Goal: Task Accomplishment & Management: Complete application form

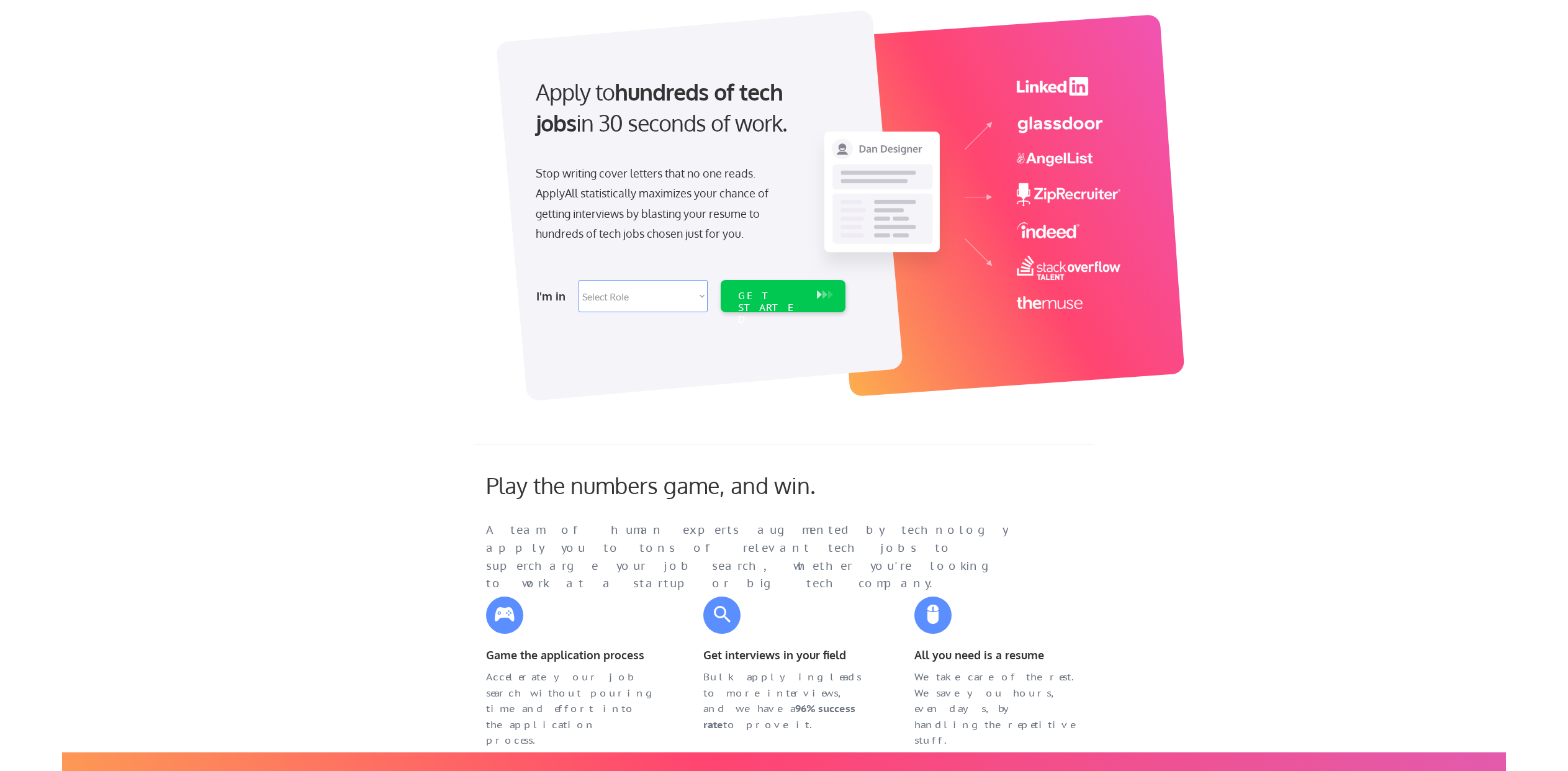
scroll to position [116, 0]
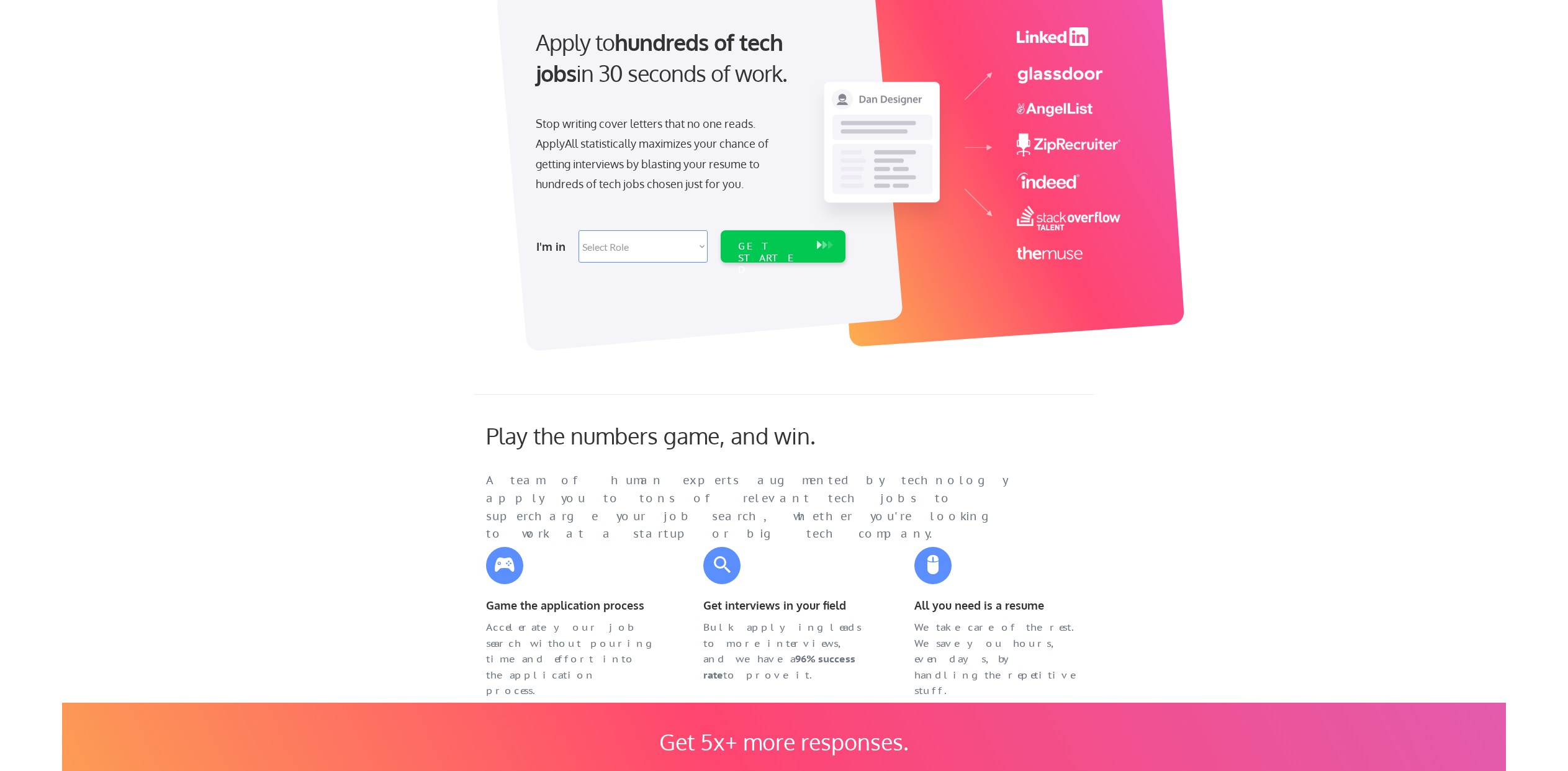
click at [652, 237] on select "Select Role Software Engineering Product Management Customer Success Sales UI/U…" at bounding box center [643, 246] width 129 height 32
click at [624, 246] on select "Select Role Software Engineering Product Management Customer Success Sales UI/U…" at bounding box center [643, 246] width 129 height 32
select select ""sales0""
click at [579, 230] on select "Select Role Software Engineering Product Management Customer Success Sales UI/U…" at bounding box center [643, 246] width 129 height 32
select select ""sales0""
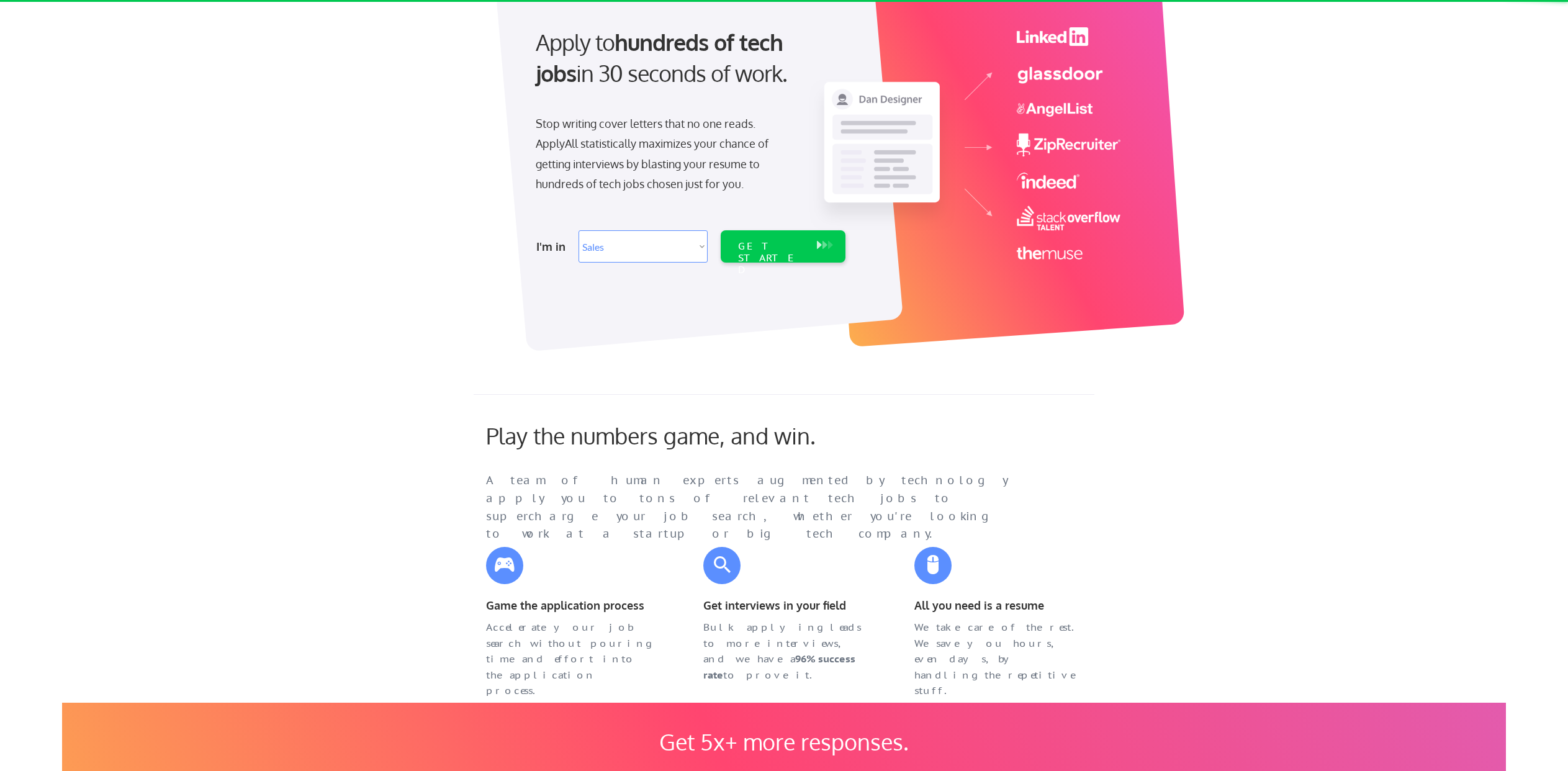
click at [639, 249] on select "Select Role Software Engineering Product Management Customer Success Sales UI/U…" at bounding box center [643, 246] width 129 height 32
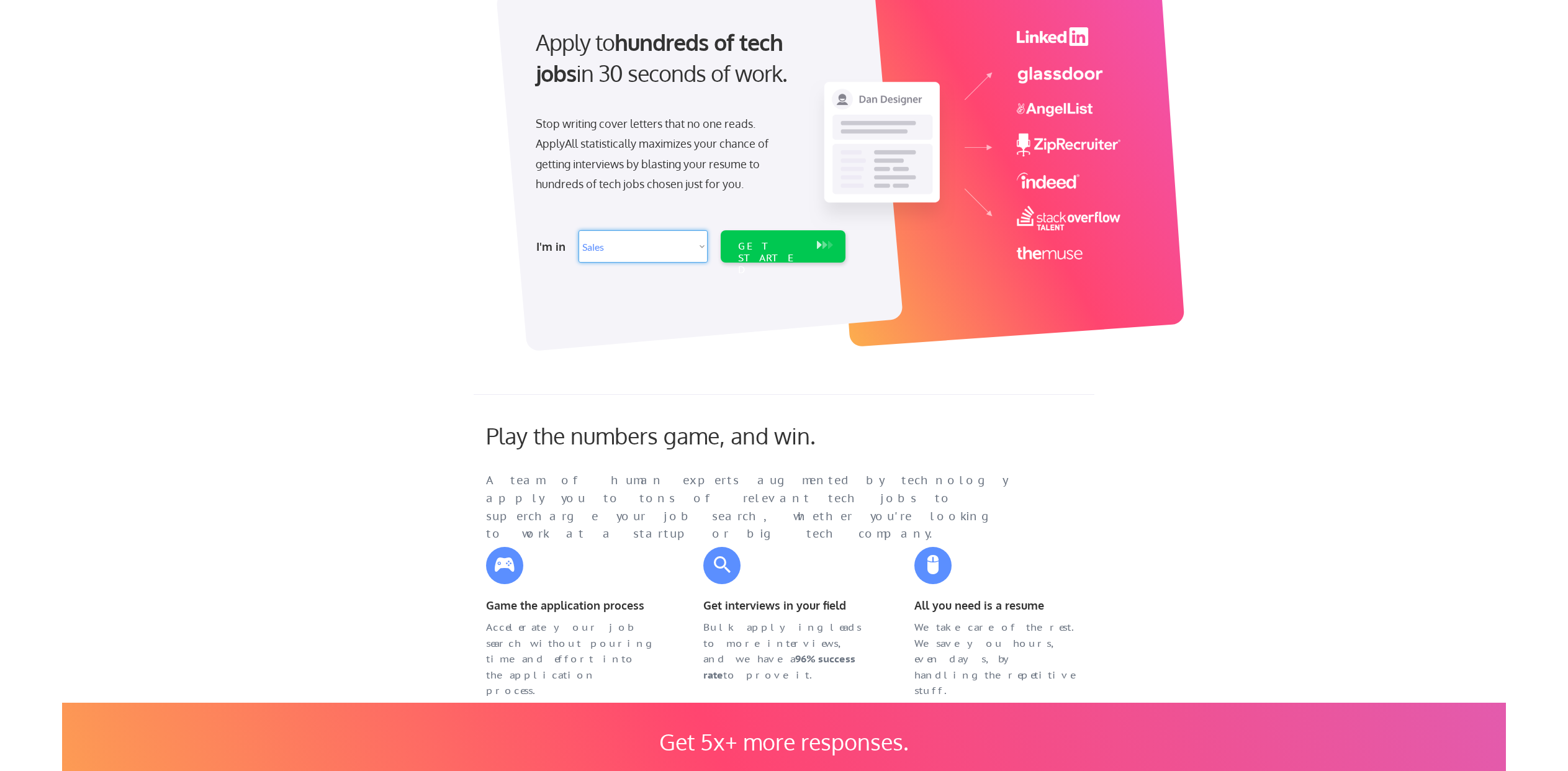
click at [621, 252] on select "Select Role Software Engineering Product Management Customer Success Sales UI/U…" at bounding box center [643, 246] width 129 height 32
click at [649, 252] on select "Select Role Software Engineering Product Management Customer Success Sales UI/U…" at bounding box center [643, 246] width 129 height 32
click at [627, 249] on select "Select Role Software Engineering Product Management Customer Success Sales UI/U…" at bounding box center [643, 246] width 129 height 32
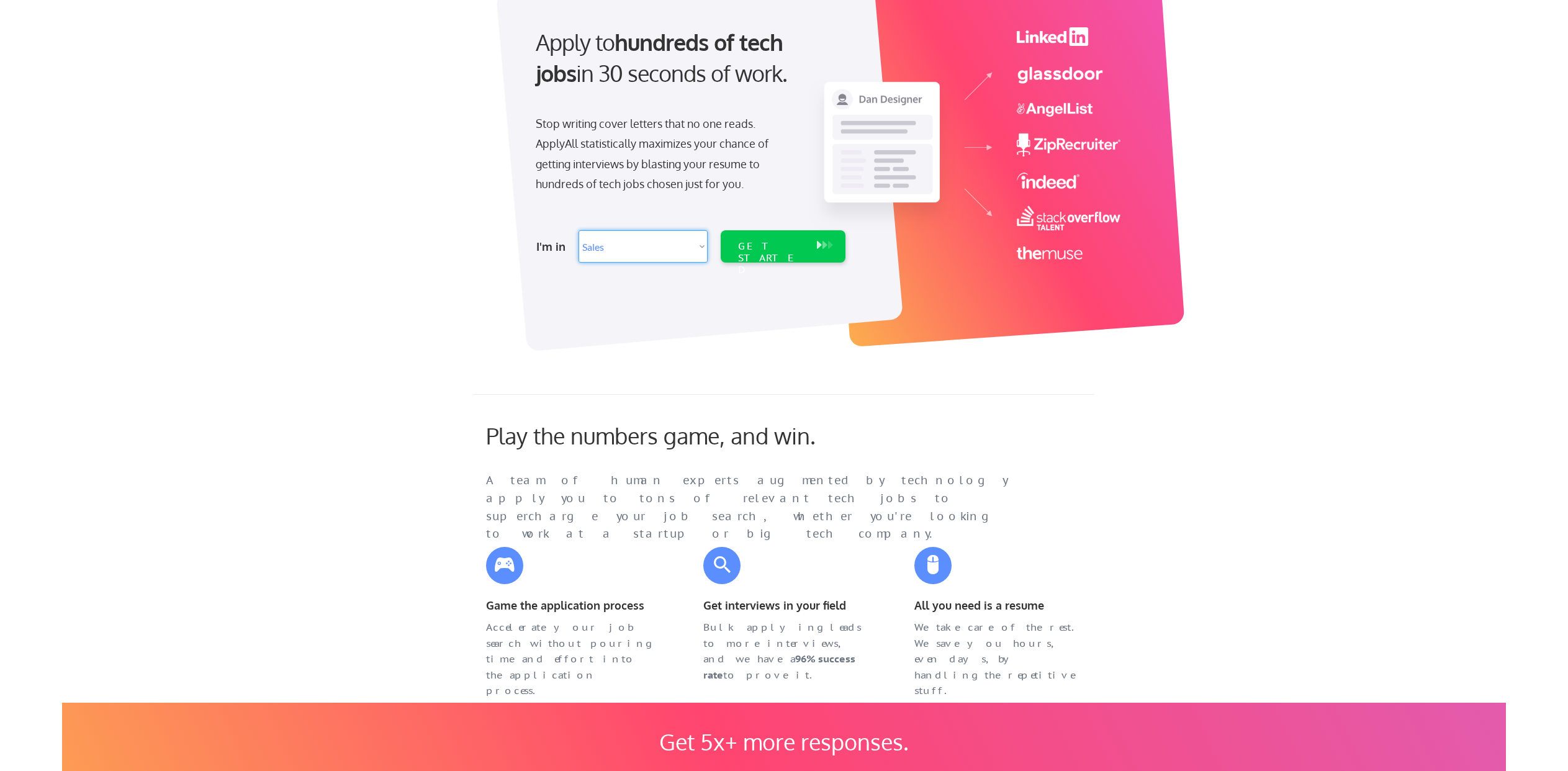
click at [642, 250] on select "Select Role Software Engineering Product Management Customer Success Sales UI/U…" at bounding box center [643, 246] width 129 height 32
click at [615, 250] on select "Select Role Software Engineering Product Management Customer Success Sales UI/U…" at bounding box center [643, 246] width 129 height 32
click at [649, 244] on select "Select Role Software Engineering Product Management Customer Success Sales UI/U…" at bounding box center [643, 246] width 129 height 32
click at [656, 245] on select "Select Role Software Engineering Product Management Customer Success Sales UI/U…" at bounding box center [643, 246] width 129 height 32
click at [624, 255] on select "Select Role Software Engineering Product Management Customer Success Sales UI/U…" at bounding box center [643, 246] width 129 height 32
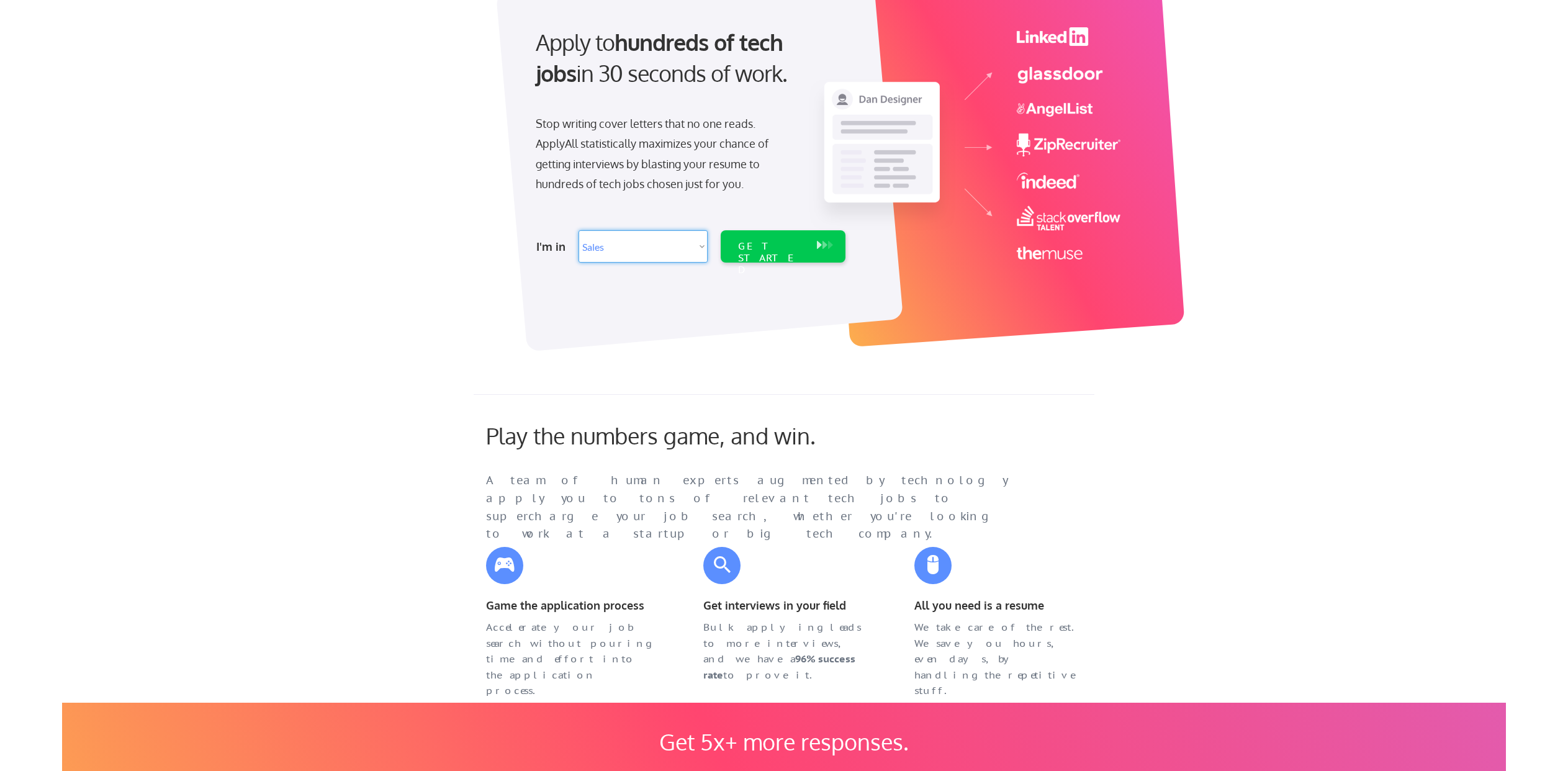
click at [579, 230] on select "Select Role Software Engineering Product Management Customer Success Sales UI/U…" at bounding box center [643, 246] width 129 height 32
click at [656, 243] on select "Select Role Software Engineering Product Management Customer Success Sales UI/U…" at bounding box center [643, 246] width 129 height 32
click at [638, 240] on select "Select Role Software Engineering Product Management Customer Success Sales UI/U…" at bounding box center [643, 246] width 129 height 32
select select ""technical_project_program_mgmt""
click at [579, 230] on select "Select Role Software Engineering Product Management Customer Success Sales UI/U…" at bounding box center [643, 246] width 129 height 32
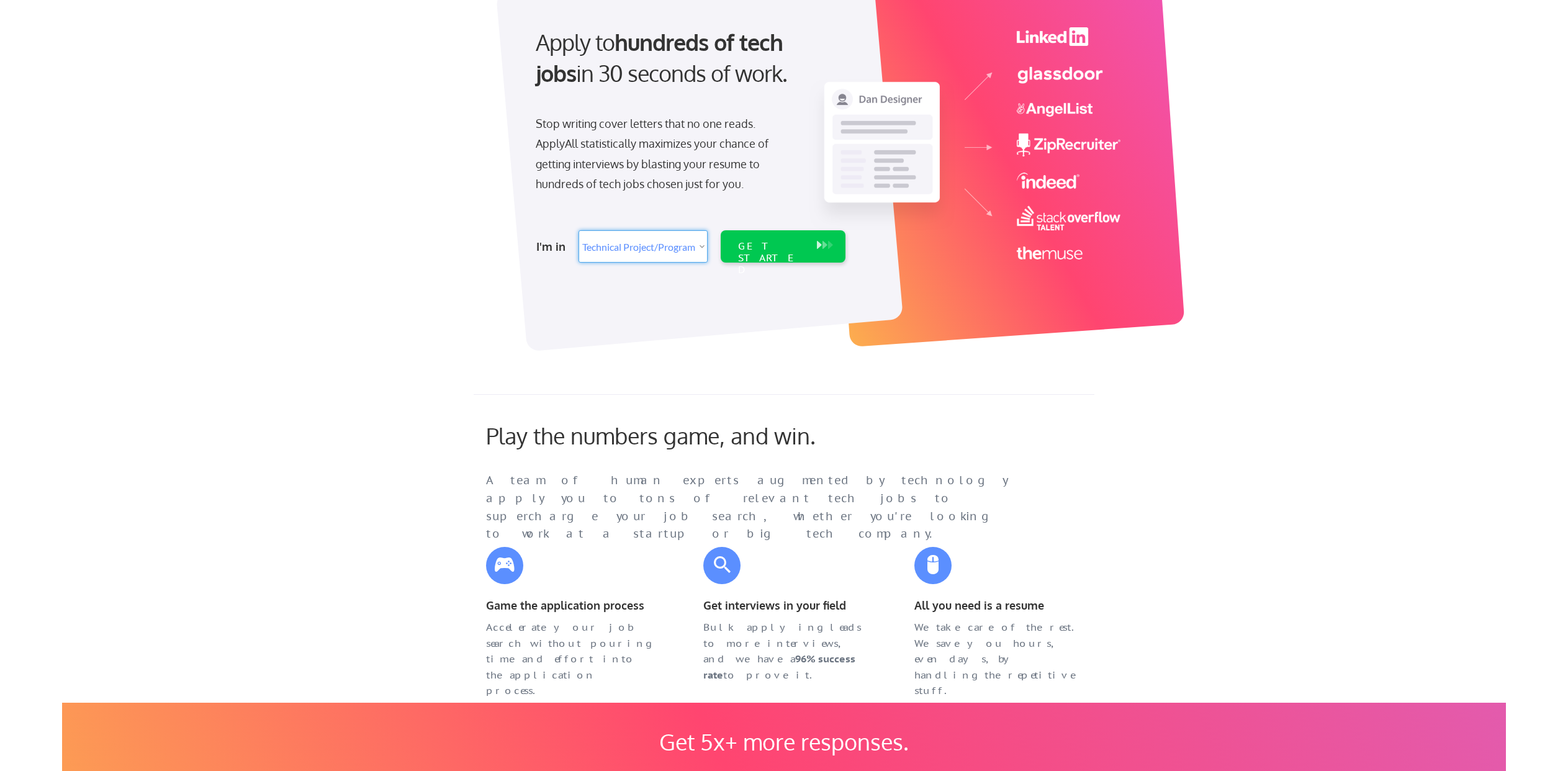
select select ""technical_project_program_mgmt""
click at [779, 250] on div "GET STARTED" at bounding box center [771, 258] width 66 height 36
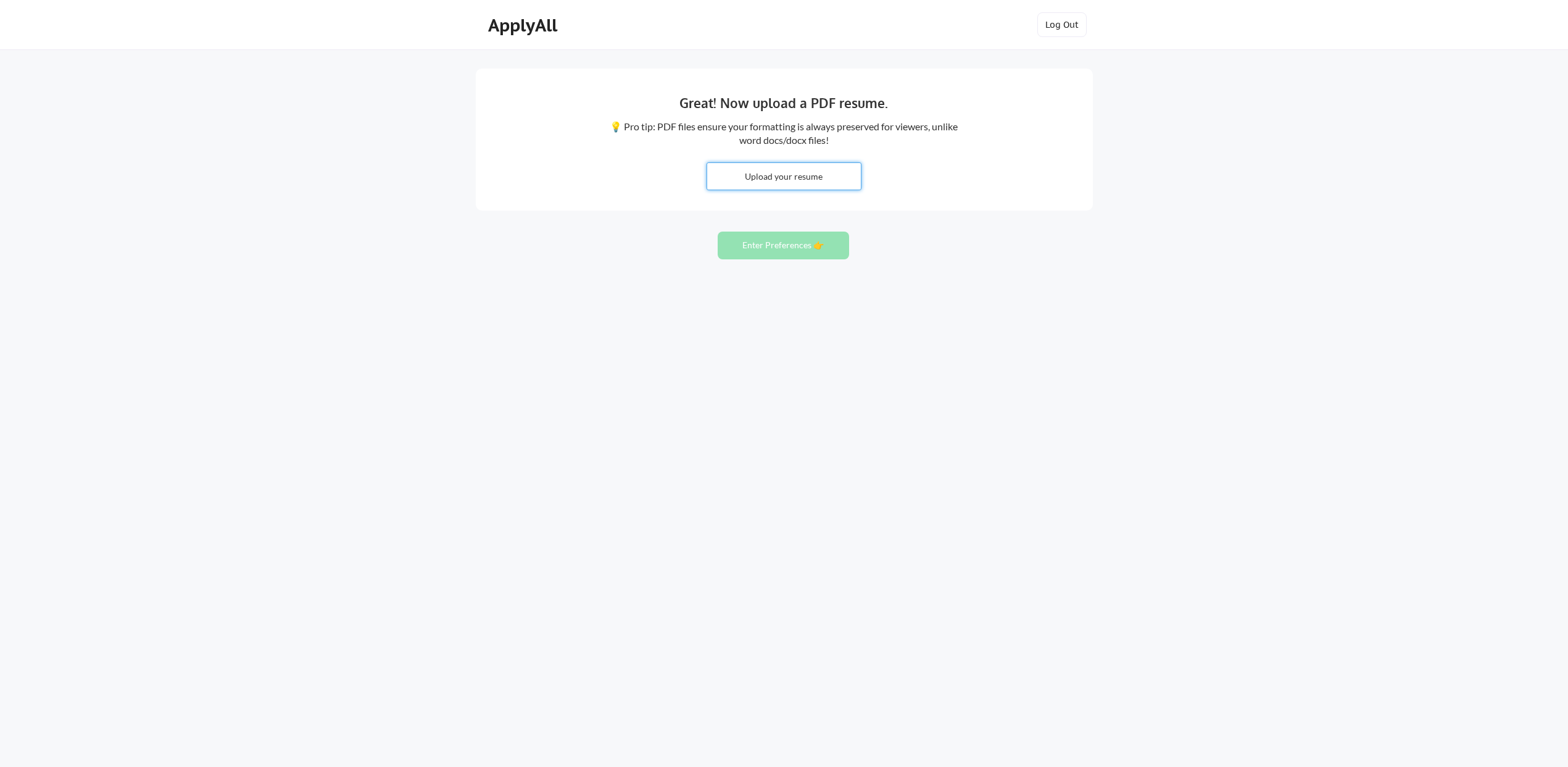
click at [771, 187] on input "file" at bounding box center [784, 176] width 154 height 27
type input "C:\fakepath\Chase Howard Resume .pdf"
click at [800, 251] on button "Enter Preferences 👉" at bounding box center [783, 245] width 131 height 28
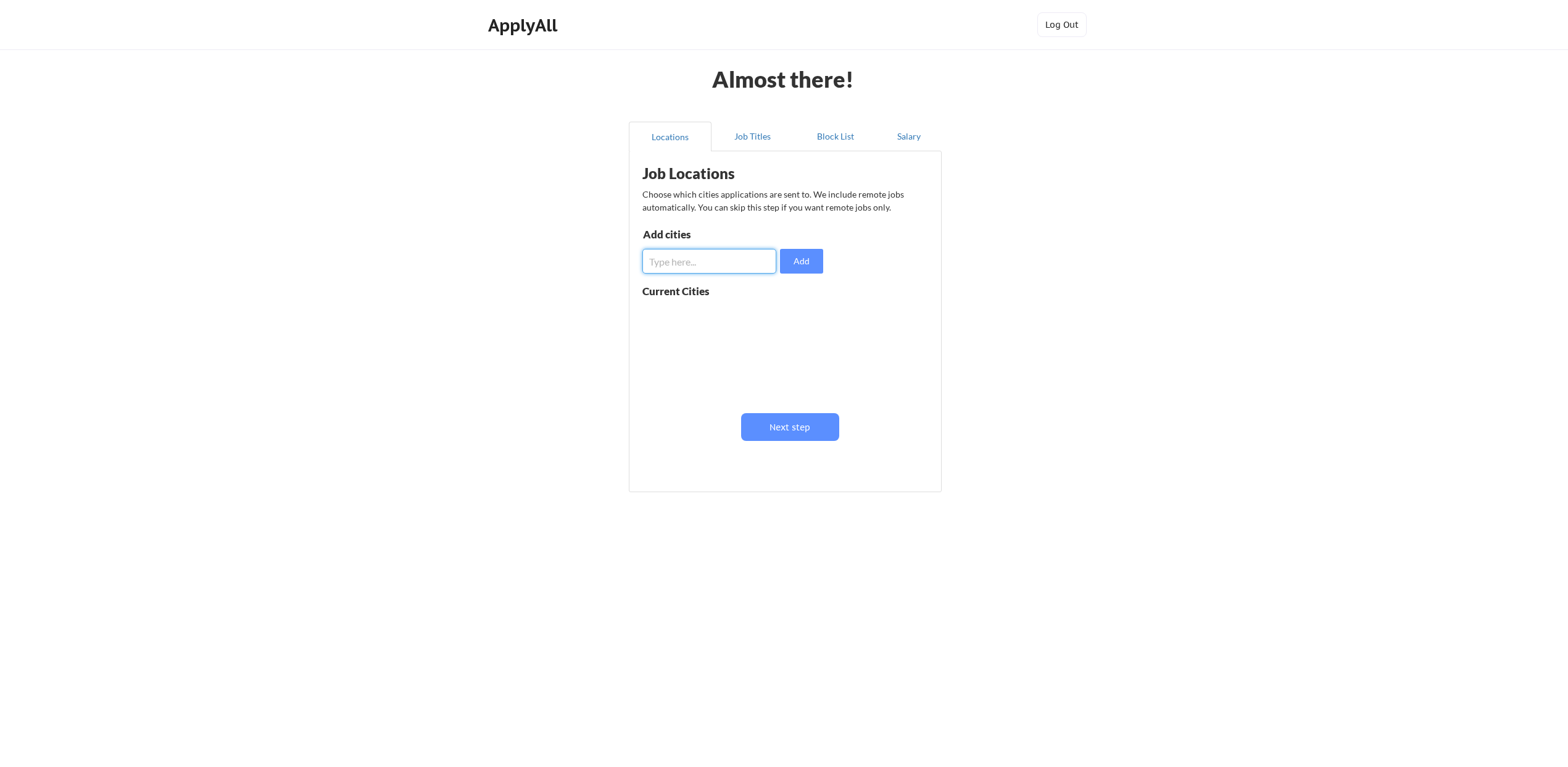
click at [666, 262] on input "input" at bounding box center [709, 261] width 134 height 25
type input "Plano"
click at [792, 264] on button "Add" at bounding box center [801, 261] width 43 height 25
click at [711, 262] on input "input" at bounding box center [709, 261] width 134 height 25
type input "Frisco"
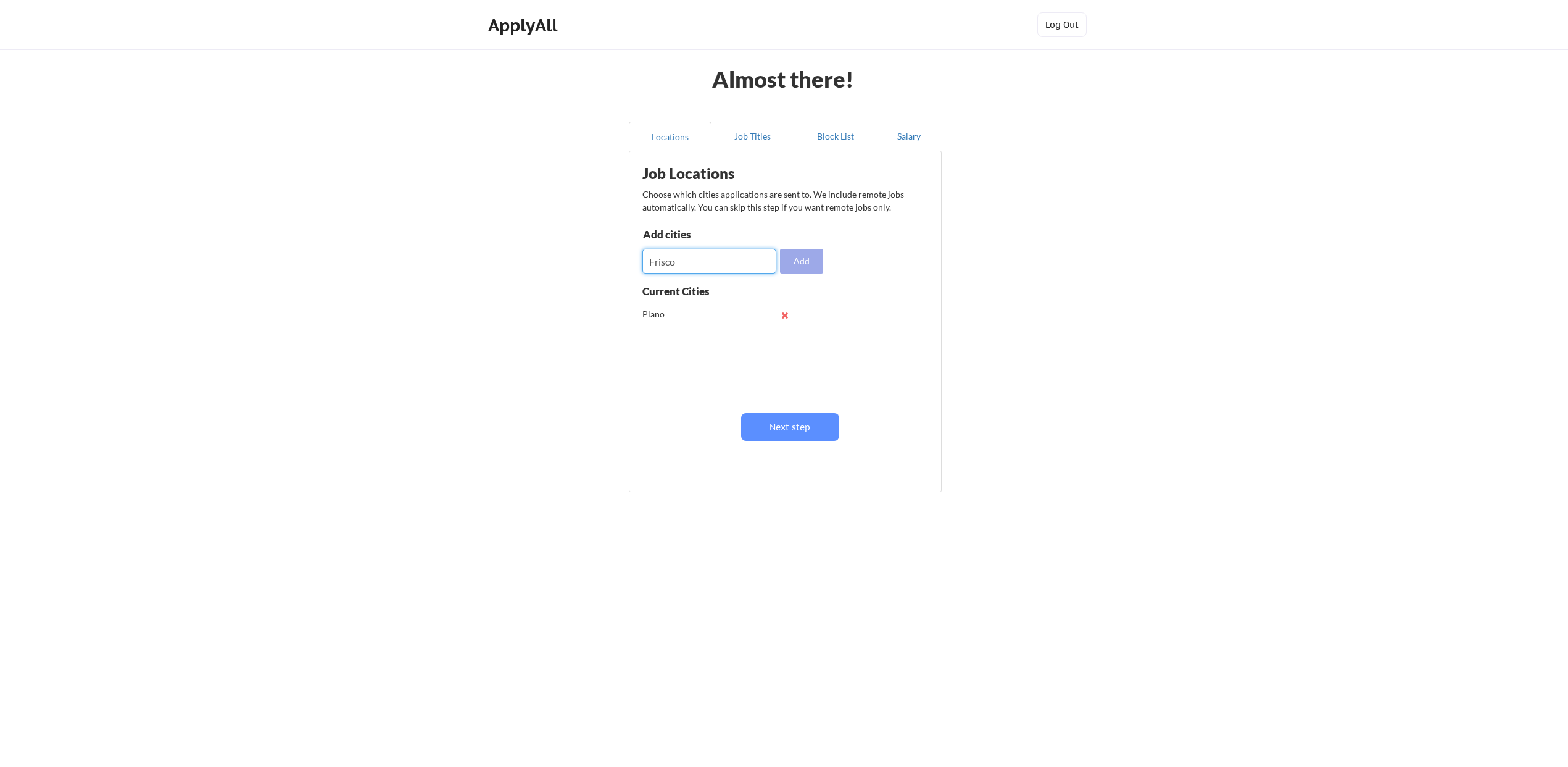
click at [793, 262] on button "Add" at bounding box center [801, 261] width 43 height 25
click at [743, 262] on input "input" at bounding box center [709, 261] width 134 height 25
type input "[PERSON_NAME]"
click at [814, 251] on button "Add" at bounding box center [801, 261] width 43 height 25
click at [720, 260] on input "input" at bounding box center [709, 261] width 134 height 25
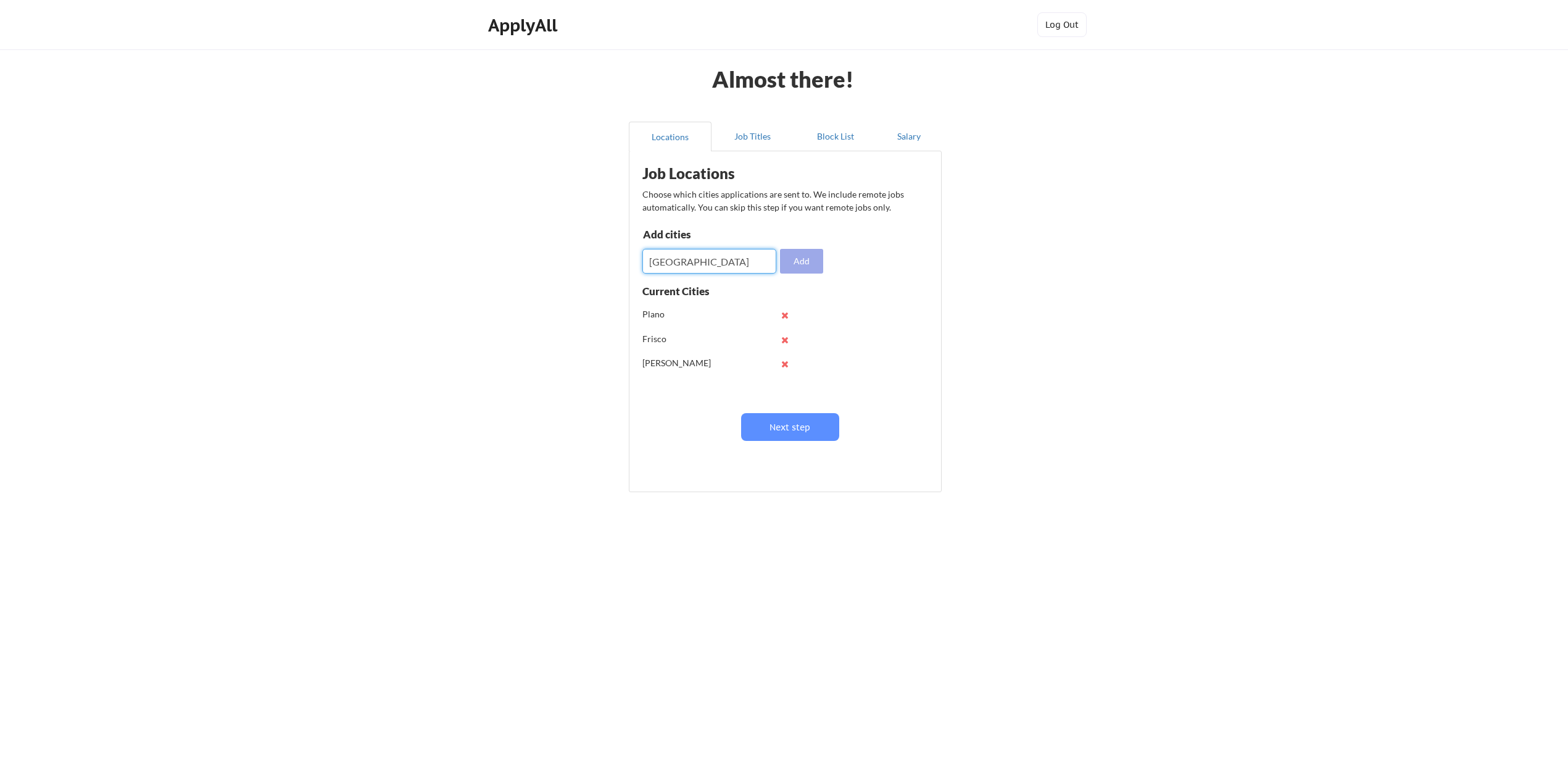
type input "[GEOGRAPHIC_DATA]"
click at [795, 256] on button "Add" at bounding box center [801, 261] width 43 height 25
click at [714, 260] on input "input" at bounding box center [709, 261] width 134 height 25
type input "[PERSON_NAME]"
click at [799, 265] on button "Add" at bounding box center [801, 261] width 43 height 25
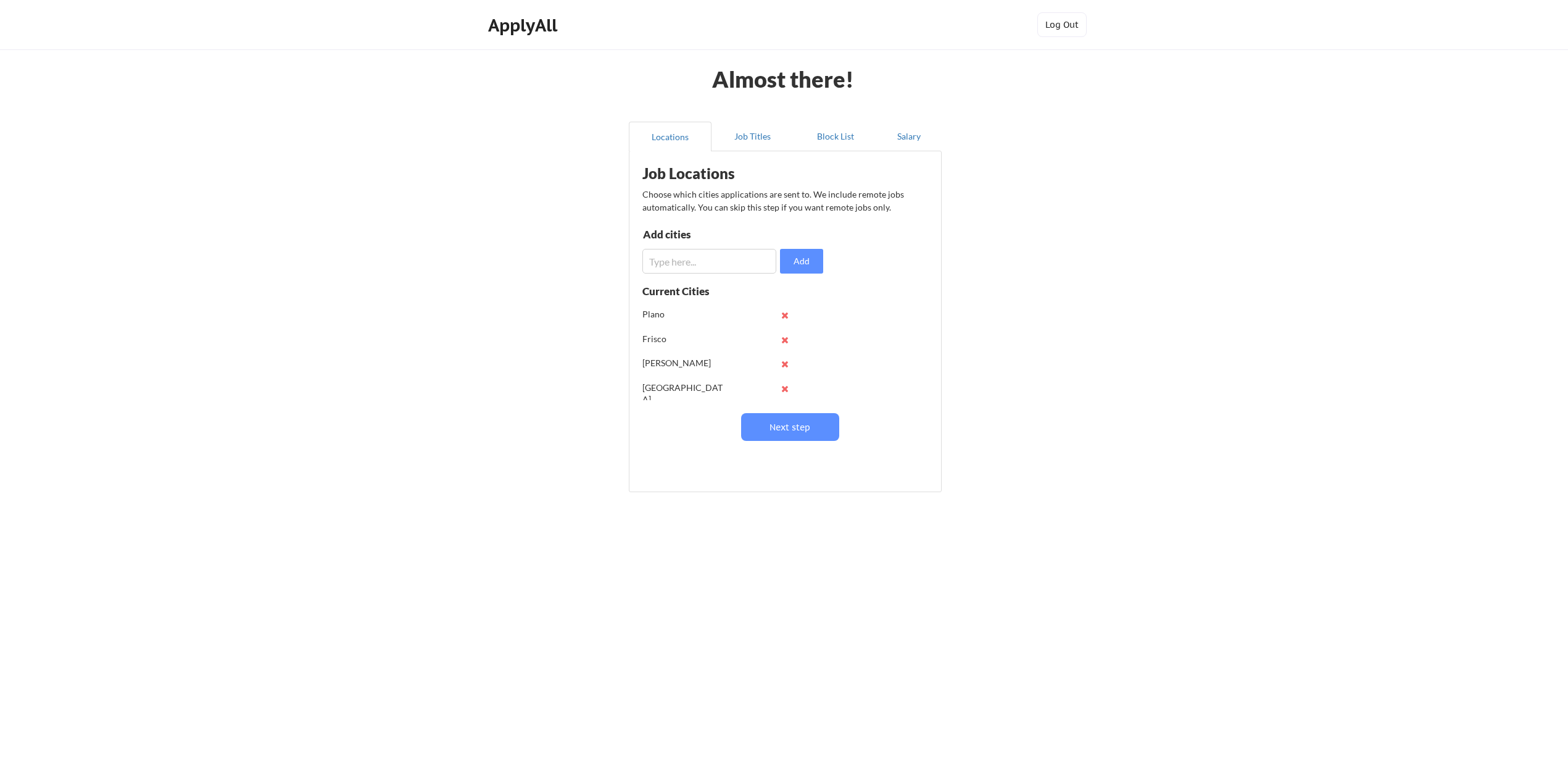
click at [678, 256] on input "input" at bounding box center [709, 261] width 134 height 25
type input "[PERSON_NAME]"
click at [814, 257] on button "Add" at bounding box center [801, 261] width 43 height 25
click at [786, 429] on button "Next step" at bounding box center [790, 426] width 98 height 28
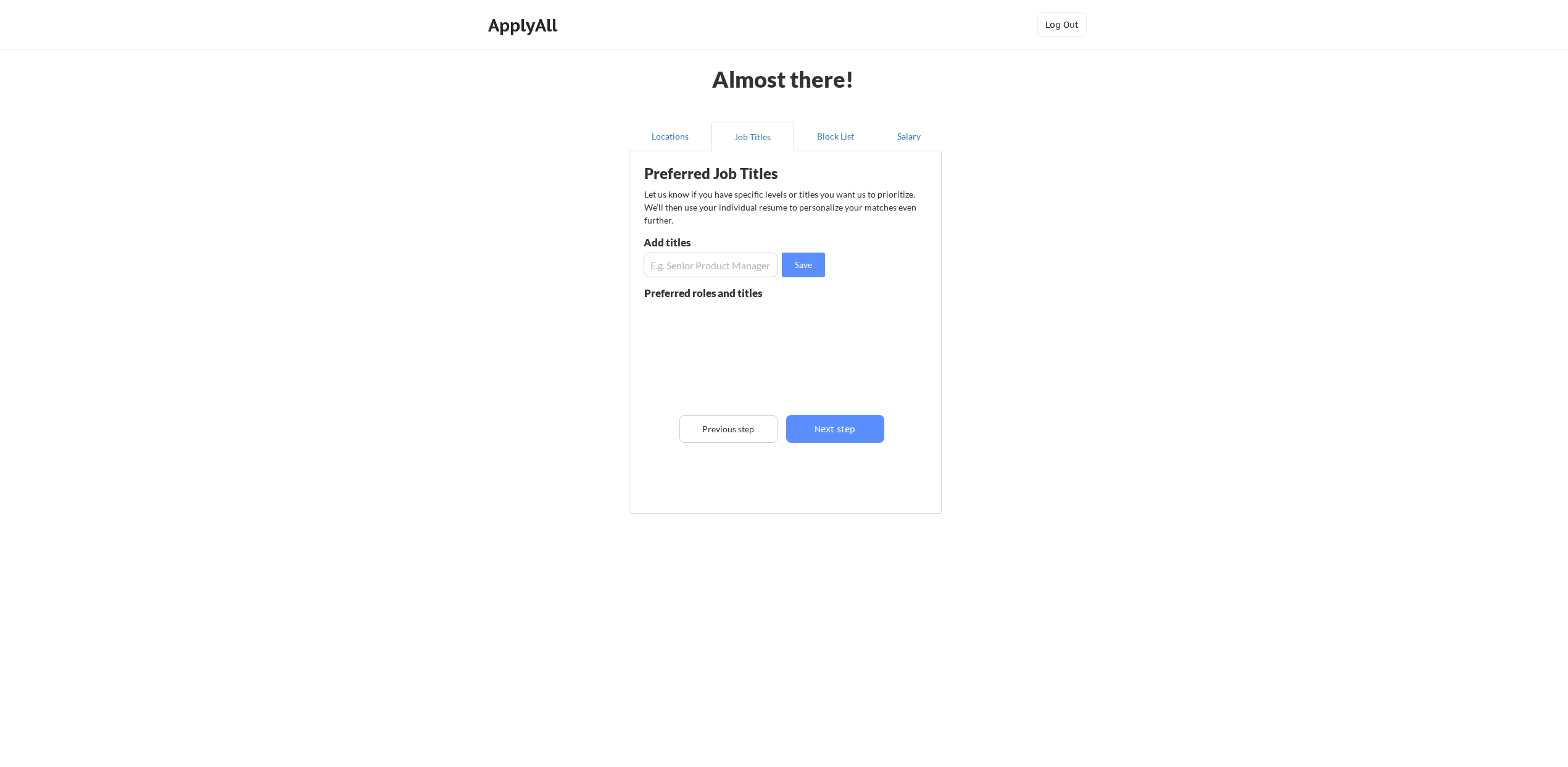
click at [726, 263] on input "input" at bounding box center [711, 265] width 135 height 25
type input "Project Manager"
click at [805, 270] on button "Save" at bounding box center [803, 265] width 43 height 25
click at [710, 261] on input "input" at bounding box center [711, 265] width 135 height 25
type input "Project Coordinator"
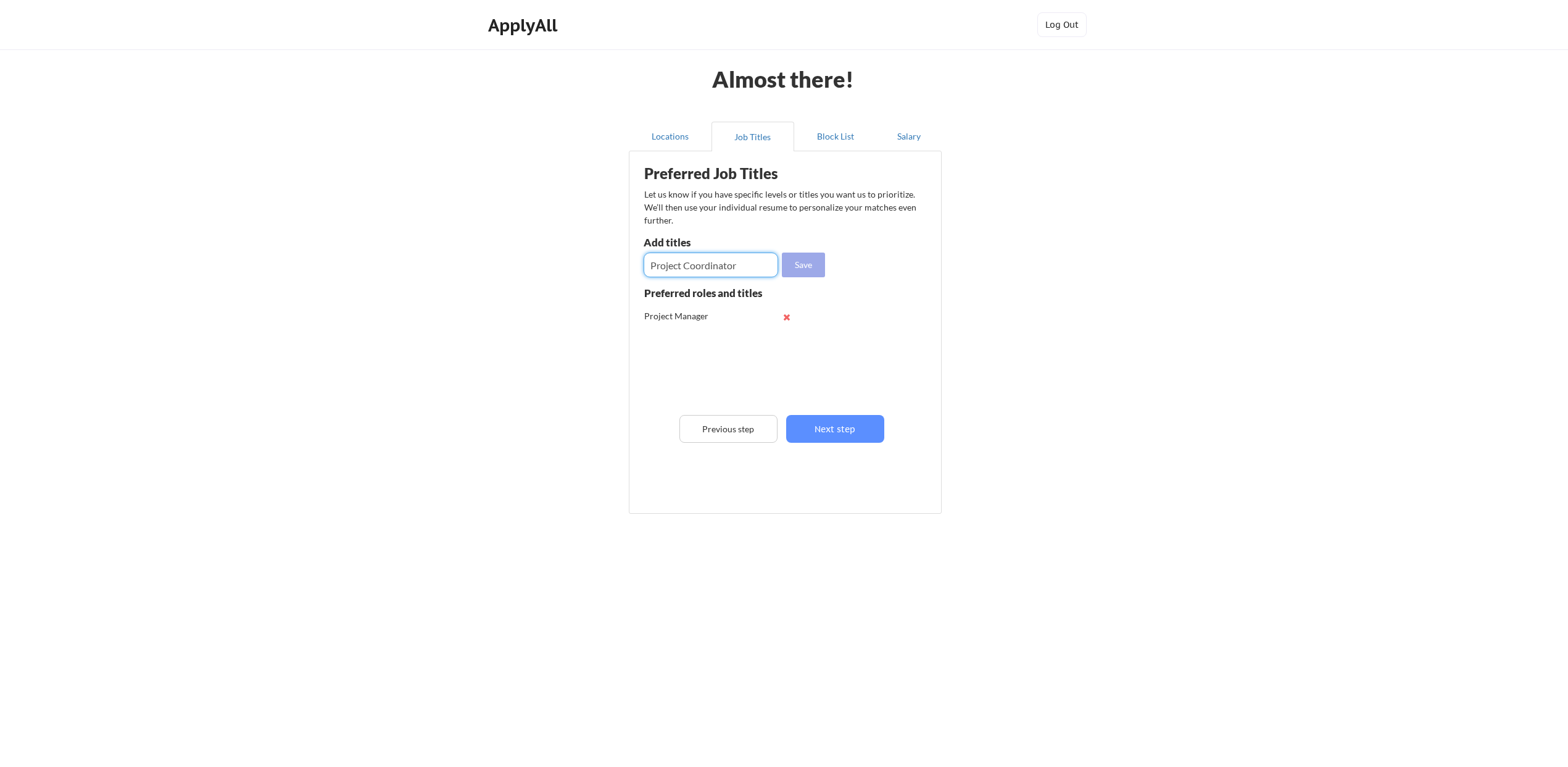
click at [799, 264] on button "Save" at bounding box center [803, 265] width 43 height 25
click at [691, 260] on input "input" at bounding box center [711, 265] width 135 height 25
type input "Onboarding Specialist"
click at [797, 266] on button "Save" at bounding box center [803, 265] width 43 height 25
click at [711, 266] on input "input" at bounding box center [711, 265] width 135 height 25
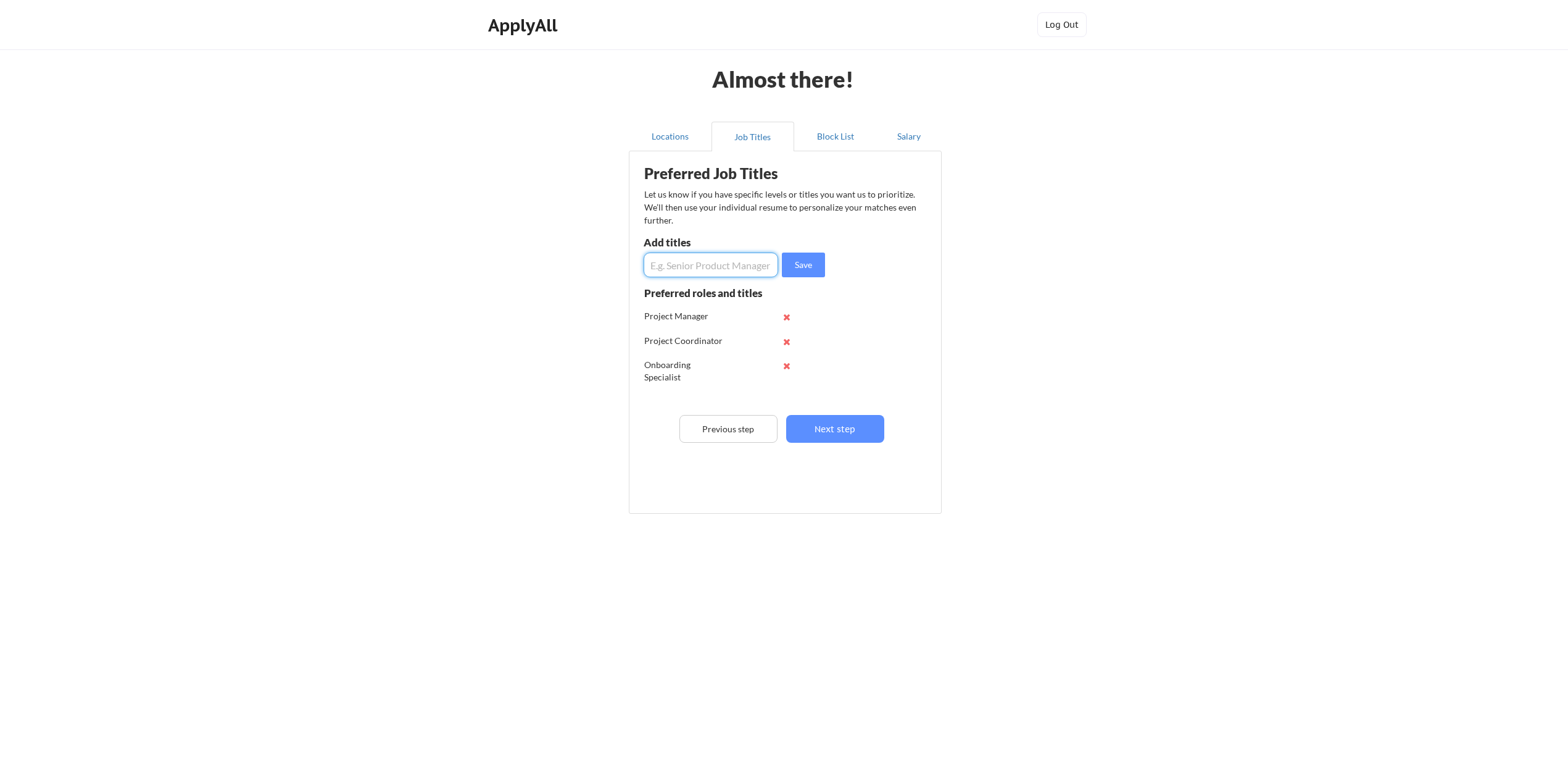
click at [787, 362] on button at bounding box center [787, 366] width 10 height 10
click at [786, 341] on button at bounding box center [787, 342] width 10 height 10
click at [669, 273] on input "input" at bounding box center [711, 265] width 135 height 25
type input "Program Manager"
click at [816, 264] on button "Save" at bounding box center [803, 265] width 43 height 25
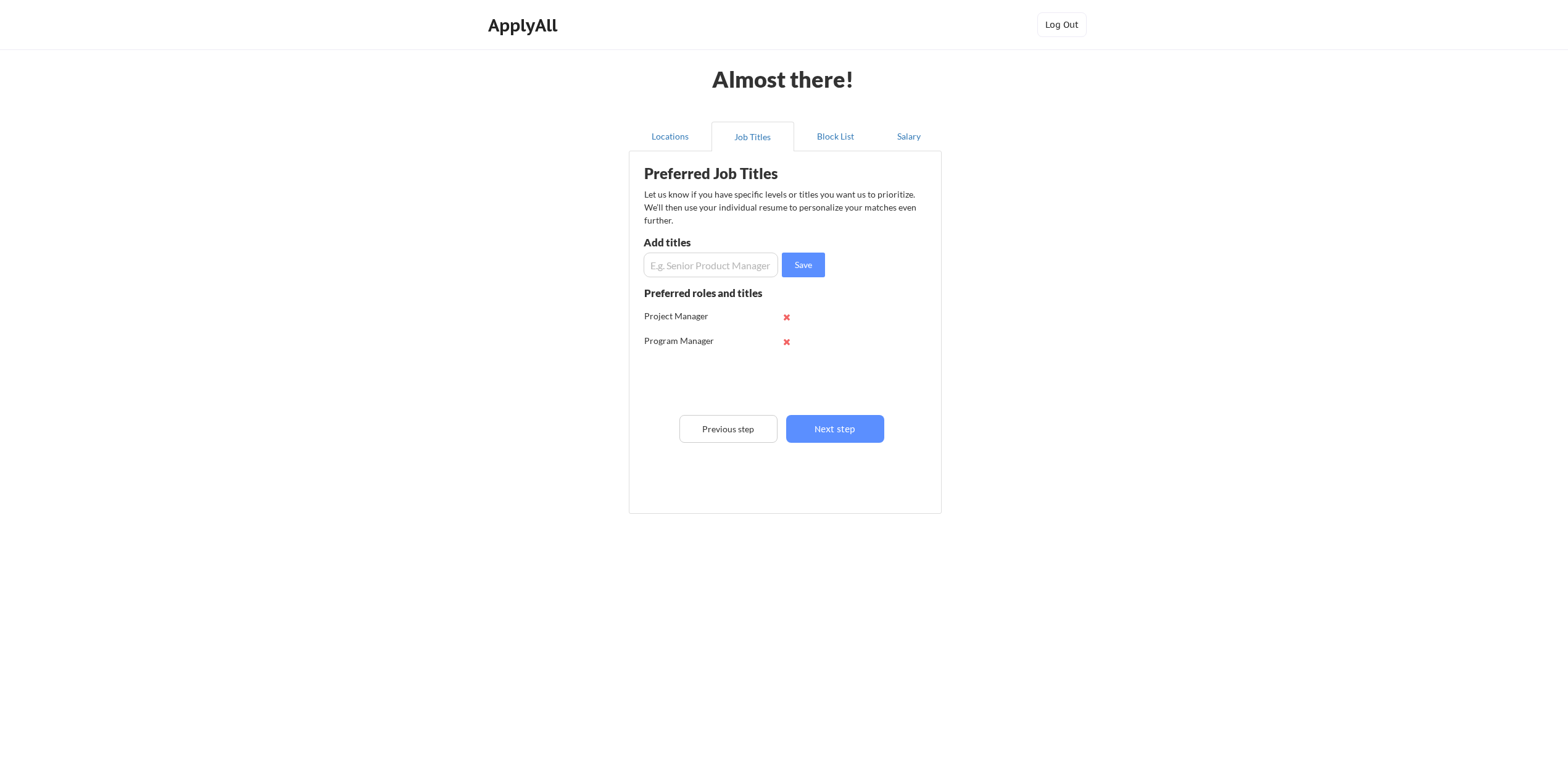
click at [725, 266] on input "input" at bounding box center [711, 265] width 135 height 25
type input "Technical Project Manager"
click at [828, 266] on div "Preferred Job Titles Let us know if you have specific levels or titles you want…" at bounding box center [787, 329] width 304 height 344
click at [816, 266] on button "Save" at bounding box center [803, 265] width 43 height 25
click at [731, 266] on input "input" at bounding box center [711, 265] width 135 height 25
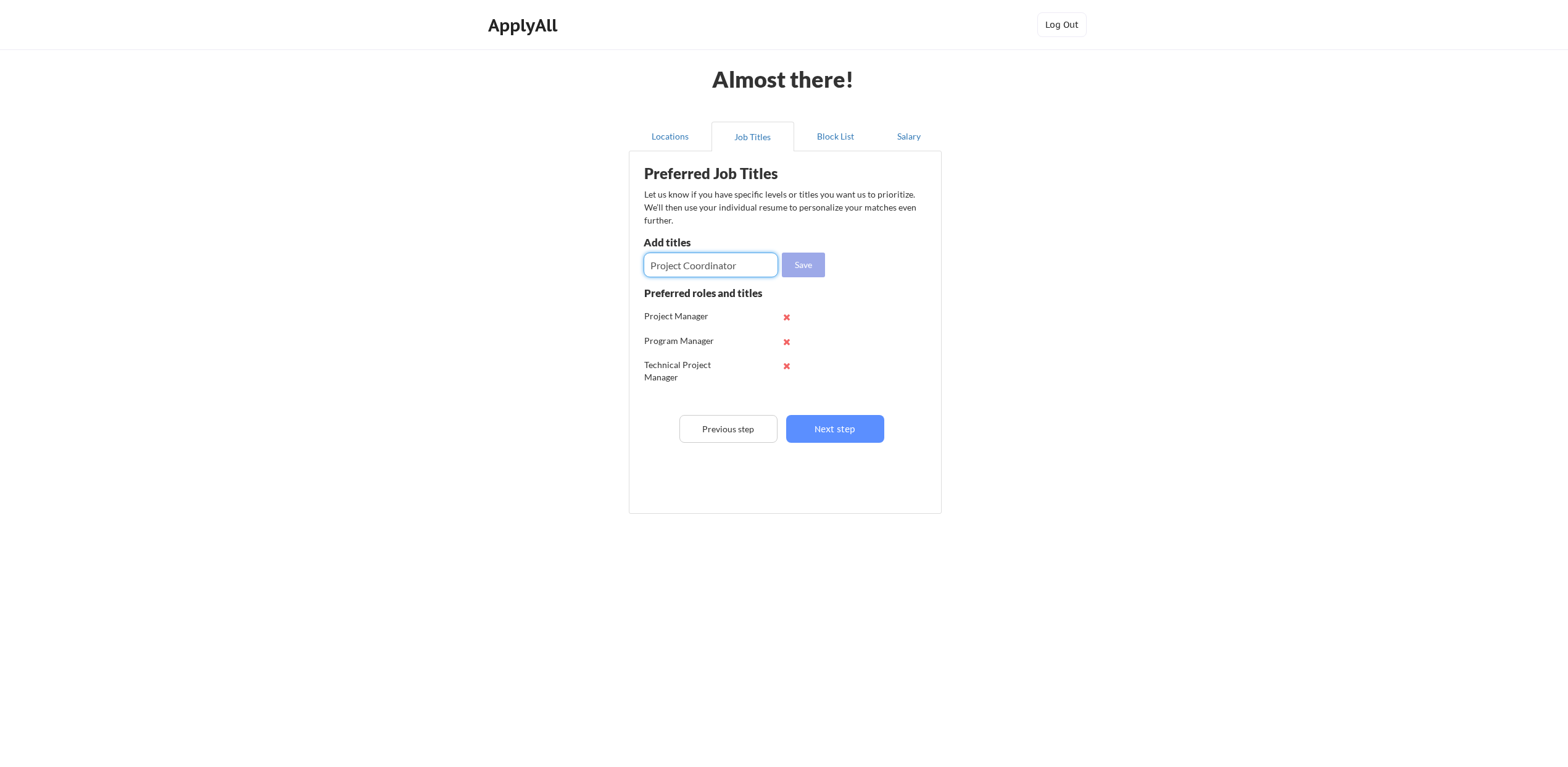
type input "Project Coordinator"
click at [809, 268] on button "Save" at bounding box center [803, 265] width 43 height 25
click at [729, 267] on input "input" at bounding box center [711, 265] width 135 height 25
type input "Delivery Manager"
click at [816, 265] on button "Save" at bounding box center [803, 265] width 43 height 25
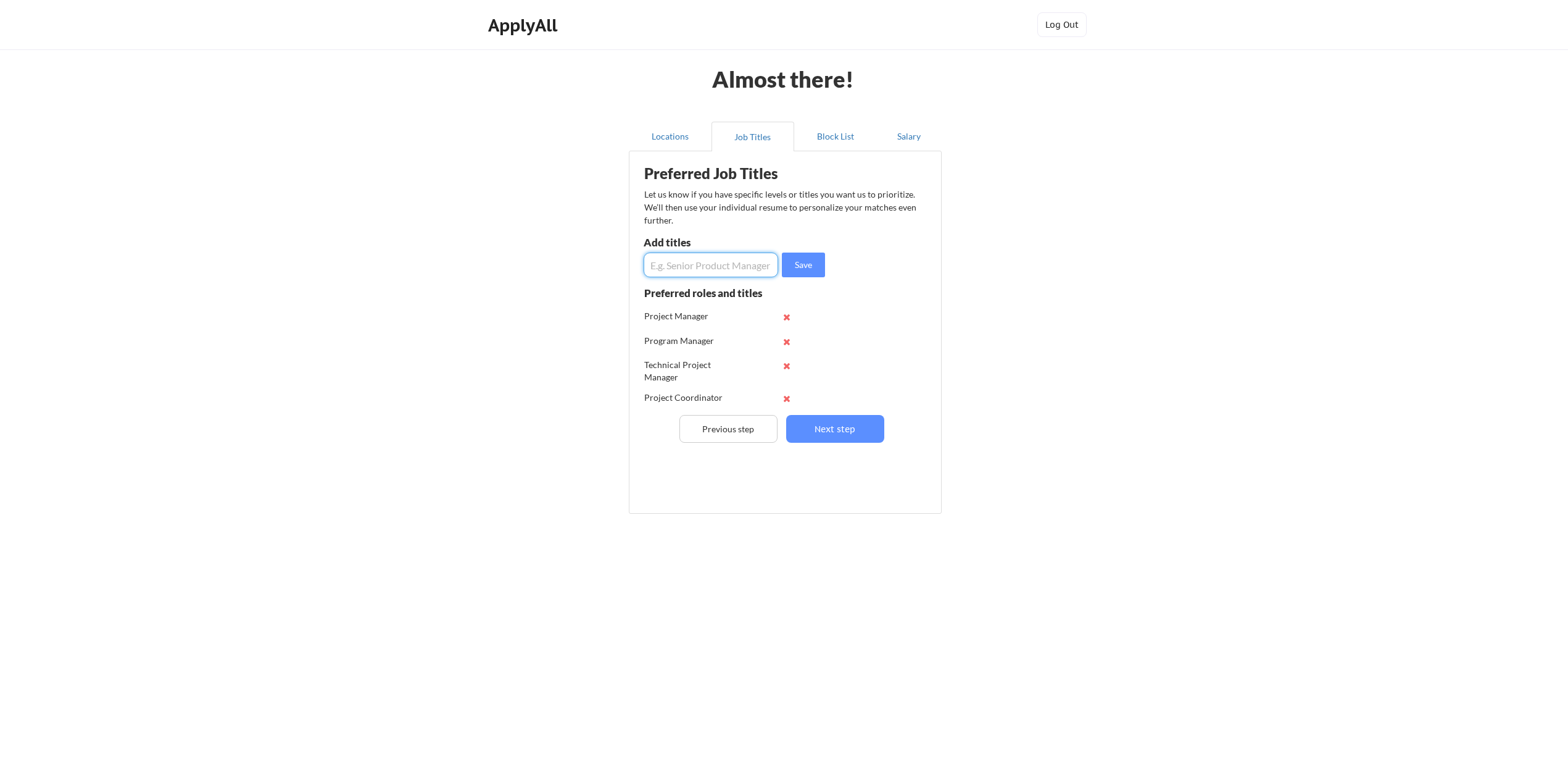
click at [706, 272] on input "input" at bounding box center [711, 265] width 135 height 25
type input "Delivery Excellence Manager"
click at [801, 263] on button "Save" at bounding box center [803, 265] width 43 height 25
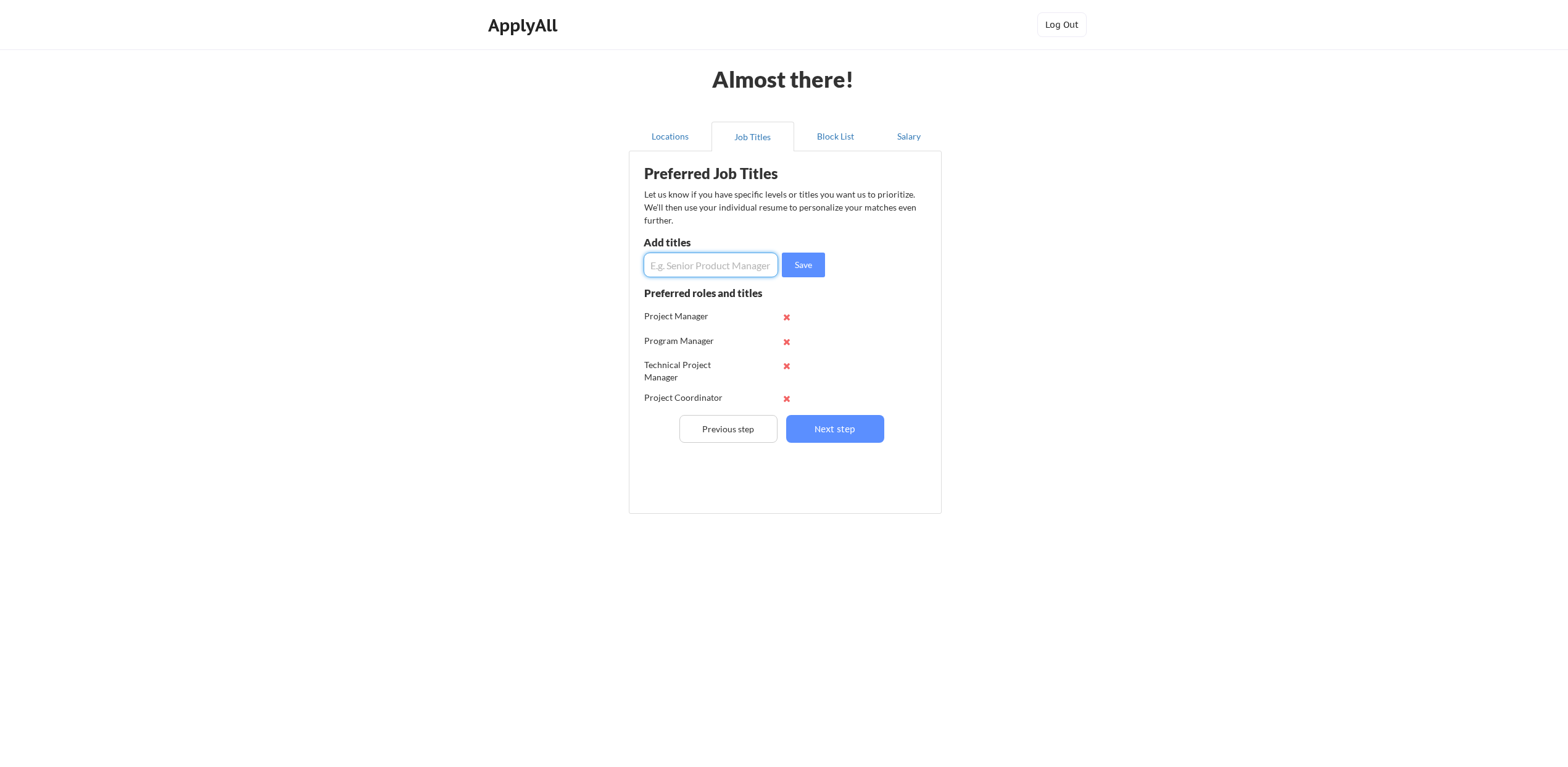
click at [731, 263] on input "input" at bounding box center [711, 265] width 135 height 25
type input "Client Service Manager"
click at [816, 266] on button "Save" at bounding box center [803, 265] width 43 height 25
click at [727, 267] on input "input" at bounding box center [711, 265] width 135 height 25
type input "Client Service Analyst"
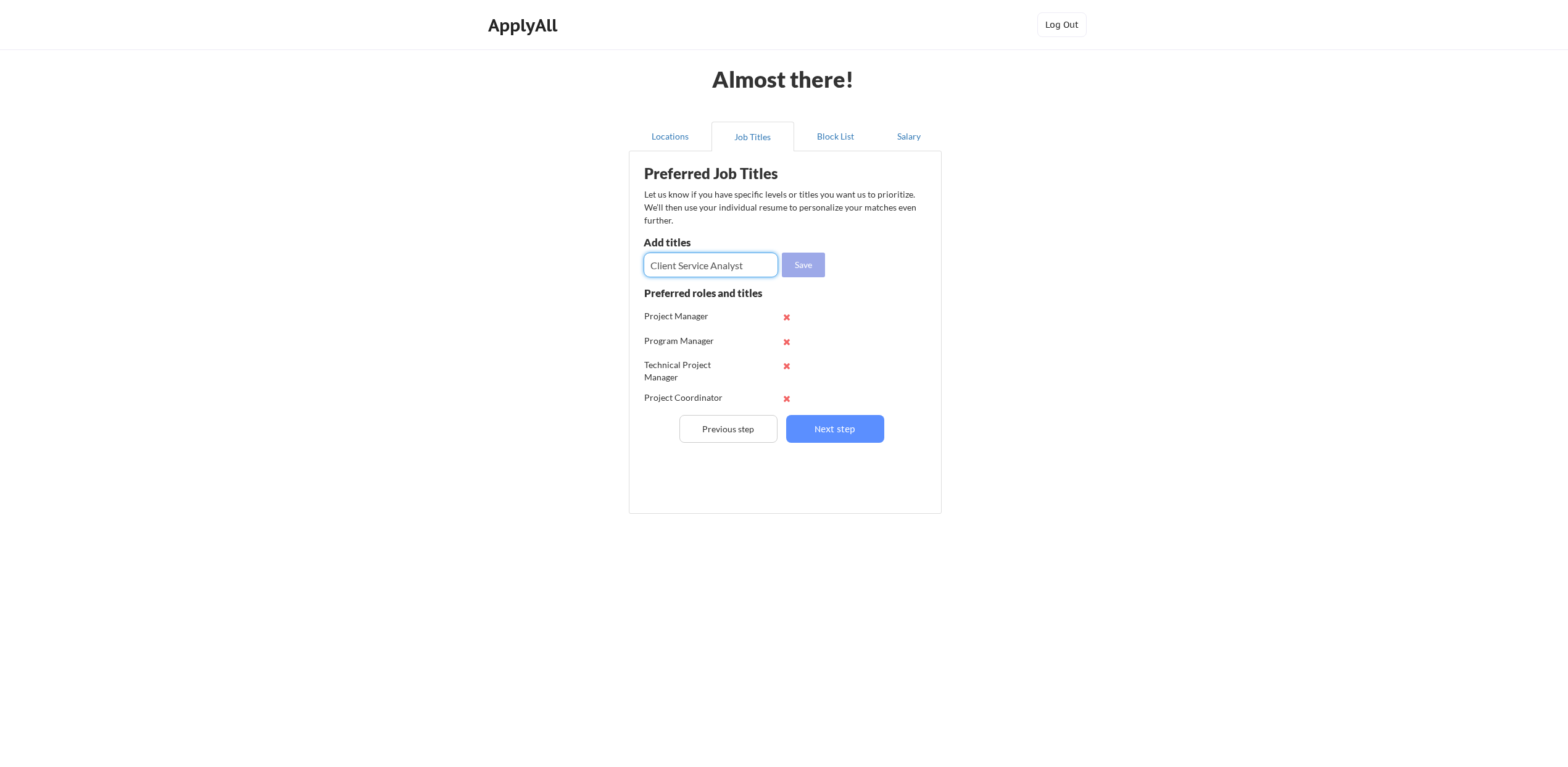
click at [792, 267] on button "Save" at bounding box center [803, 265] width 43 height 25
click at [733, 270] on input "input" at bounding box center [711, 265] width 135 height 25
type input "Operations Manager"
click at [819, 262] on button "Save" at bounding box center [803, 265] width 43 height 25
click at [734, 262] on input "input" at bounding box center [711, 265] width 135 height 25
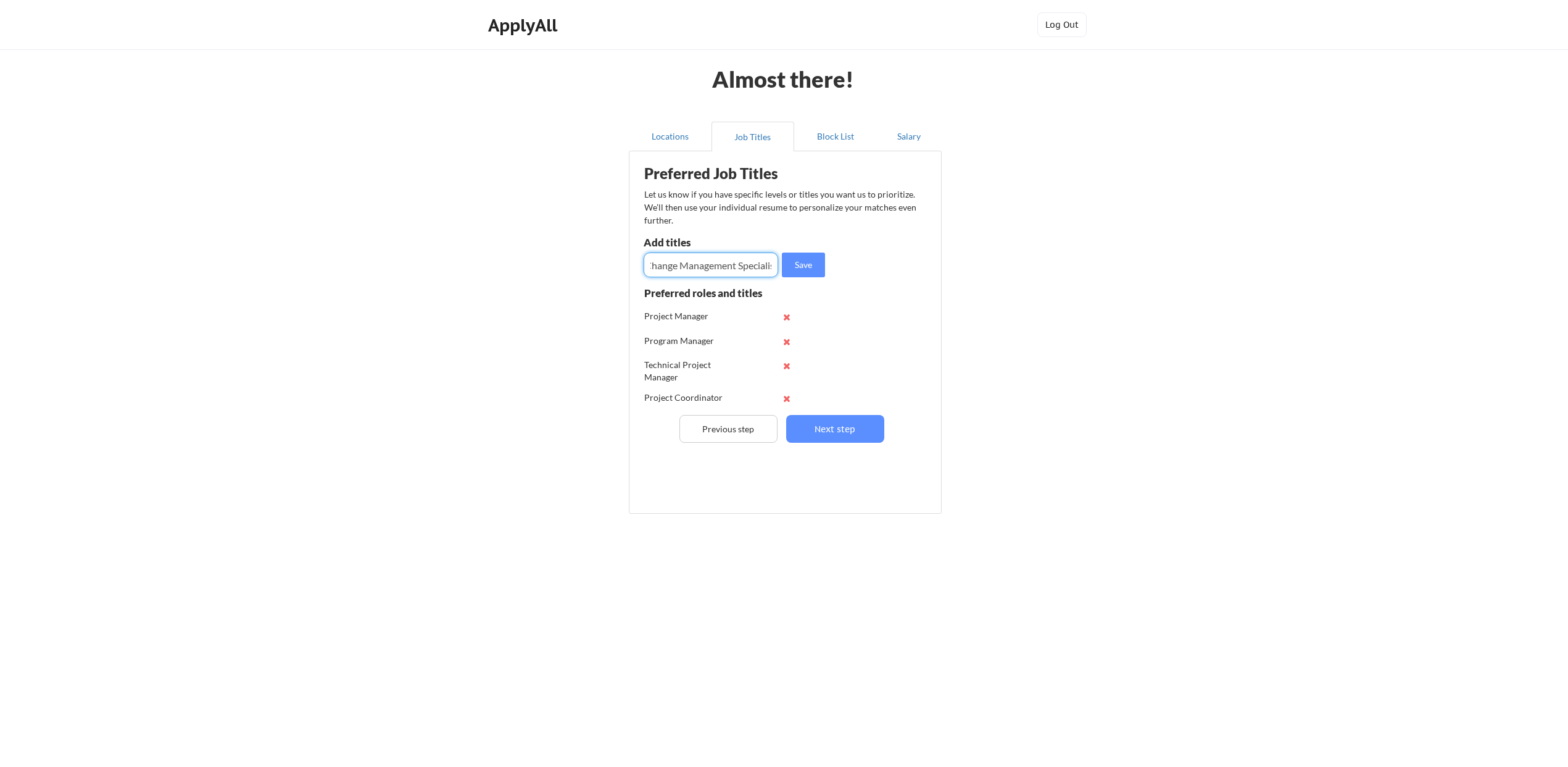
scroll to position [0, 14]
type input "Change Management Specialist"
click at [799, 265] on button "Save" at bounding box center [803, 265] width 43 height 25
click at [729, 266] on input "input" at bounding box center [711, 265] width 135 height 25
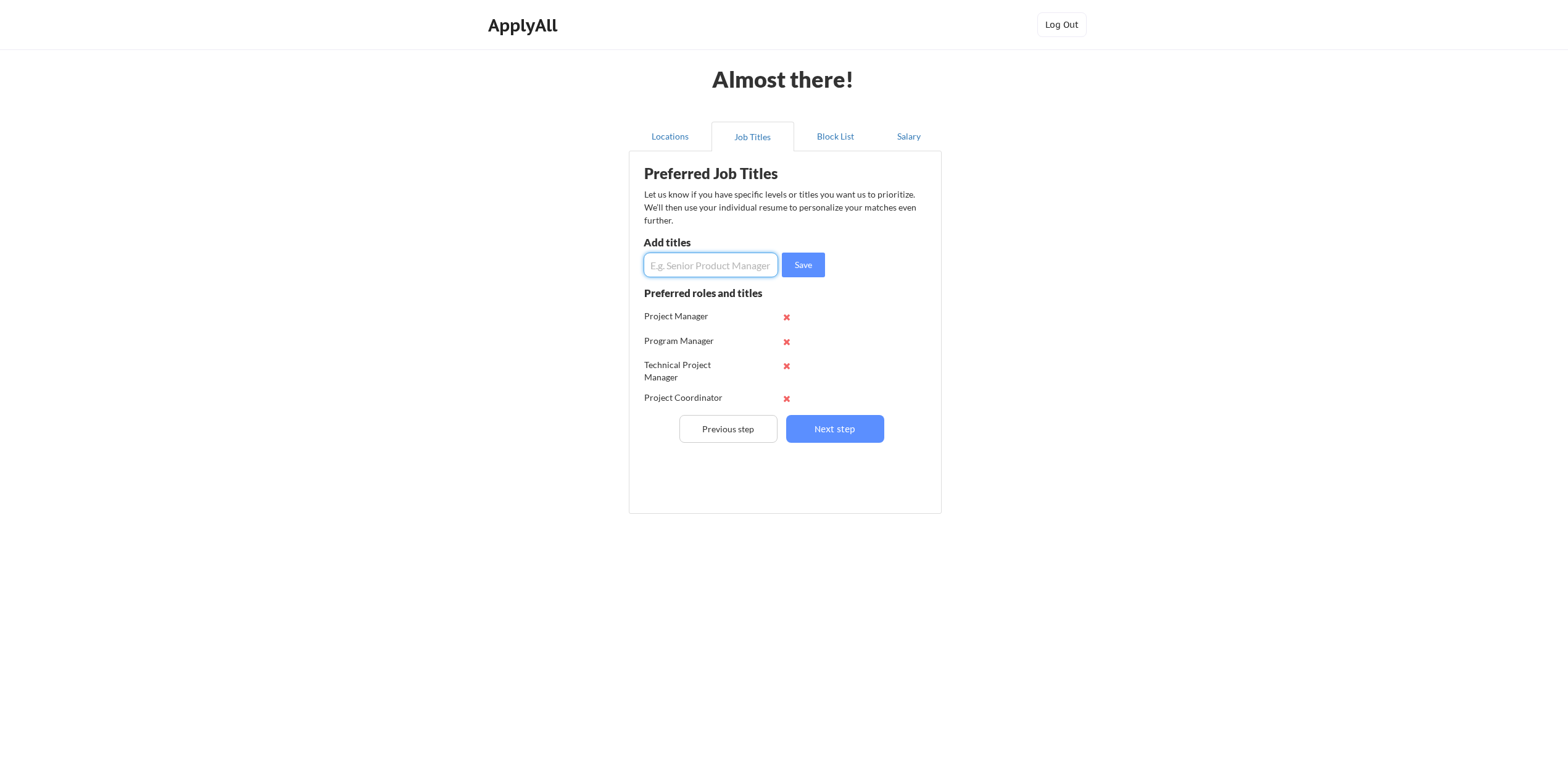
type input "M"
type input "Business Project Manager"
click at [802, 266] on button "Save" at bounding box center [803, 265] width 43 height 25
click at [714, 268] on input "input" at bounding box center [711, 265] width 135 height 25
type input "Transformation Manager"
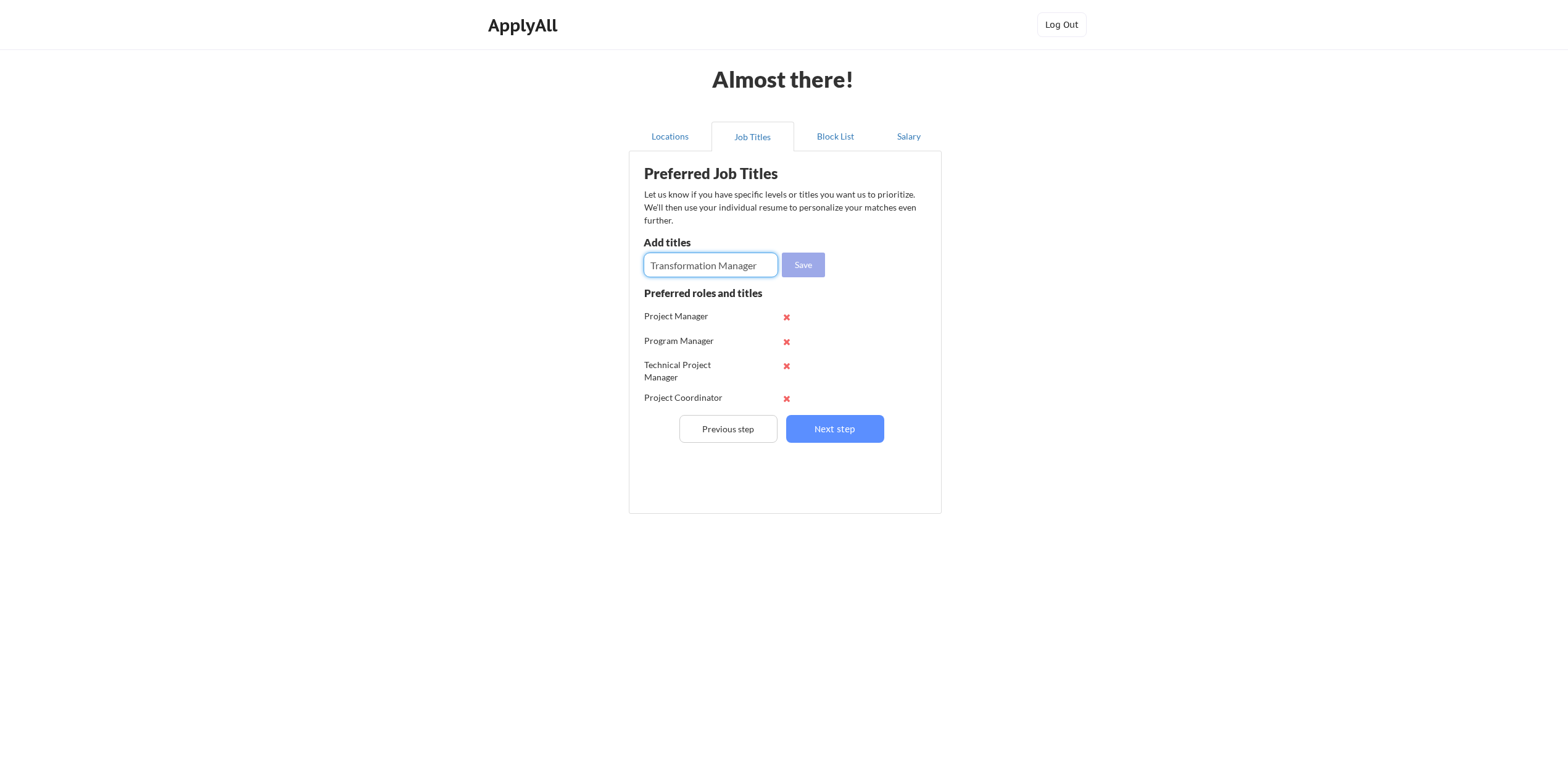
click at [801, 263] on button "Save" at bounding box center [803, 265] width 43 height 25
click at [724, 264] on input "input" at bounding box center [711, 265] width 135 height 25
type input "Agile Project Manager"
click at [798, 260] on button "Save" at bounding box center [803, 265] width 43 height 25
click at [724, 261] on input "input" at bounding box center [711, 265] width 135 height 25
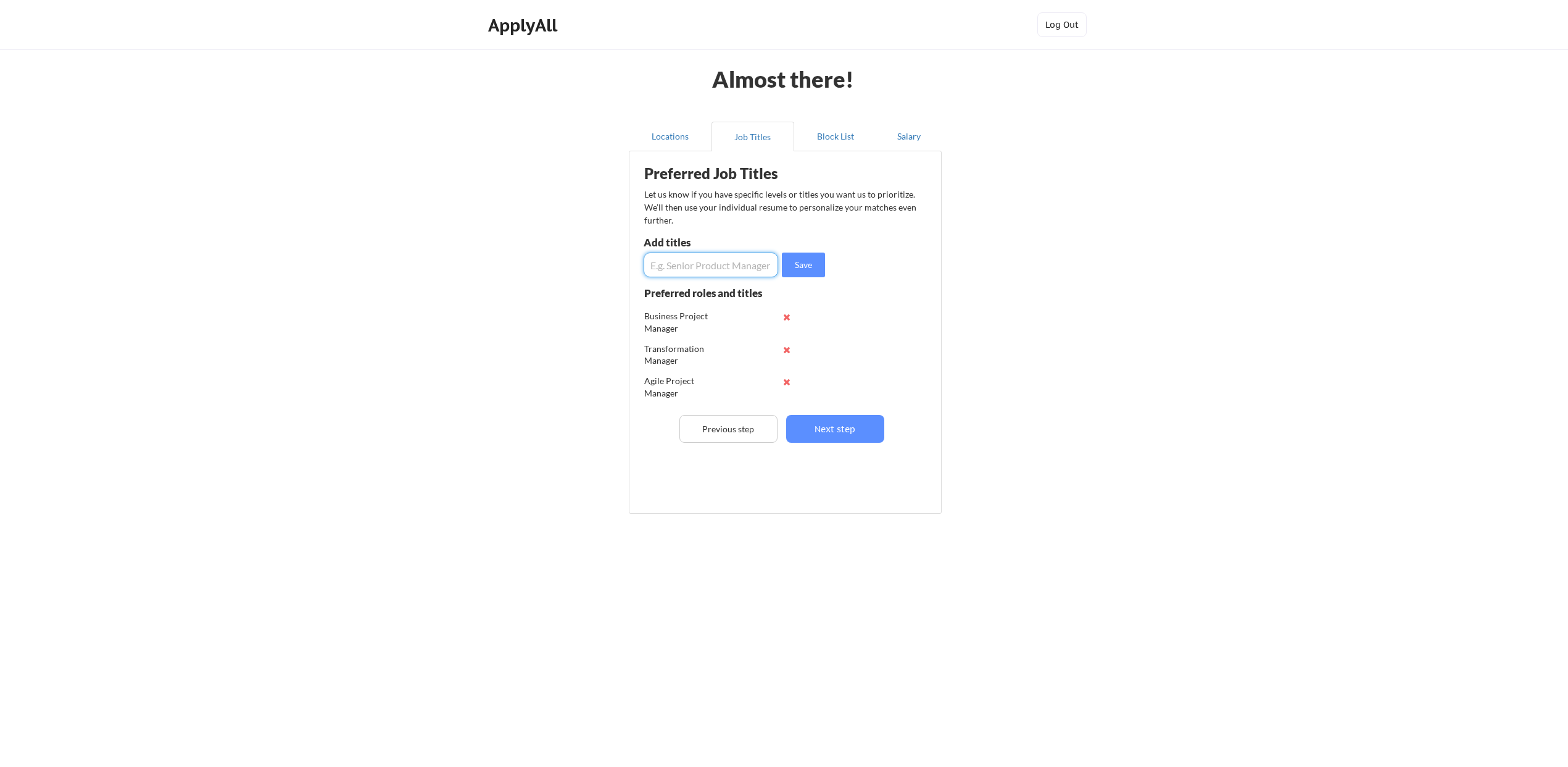
scroll to position [309, 0]
type input "Customer Success Manager"
click at [805, 256] on button "Save" at bounding box center [803, 265] width 43 height 25
click at [844, 420] on button "Next step" at bounding box center [835, 428] width 98 height 28
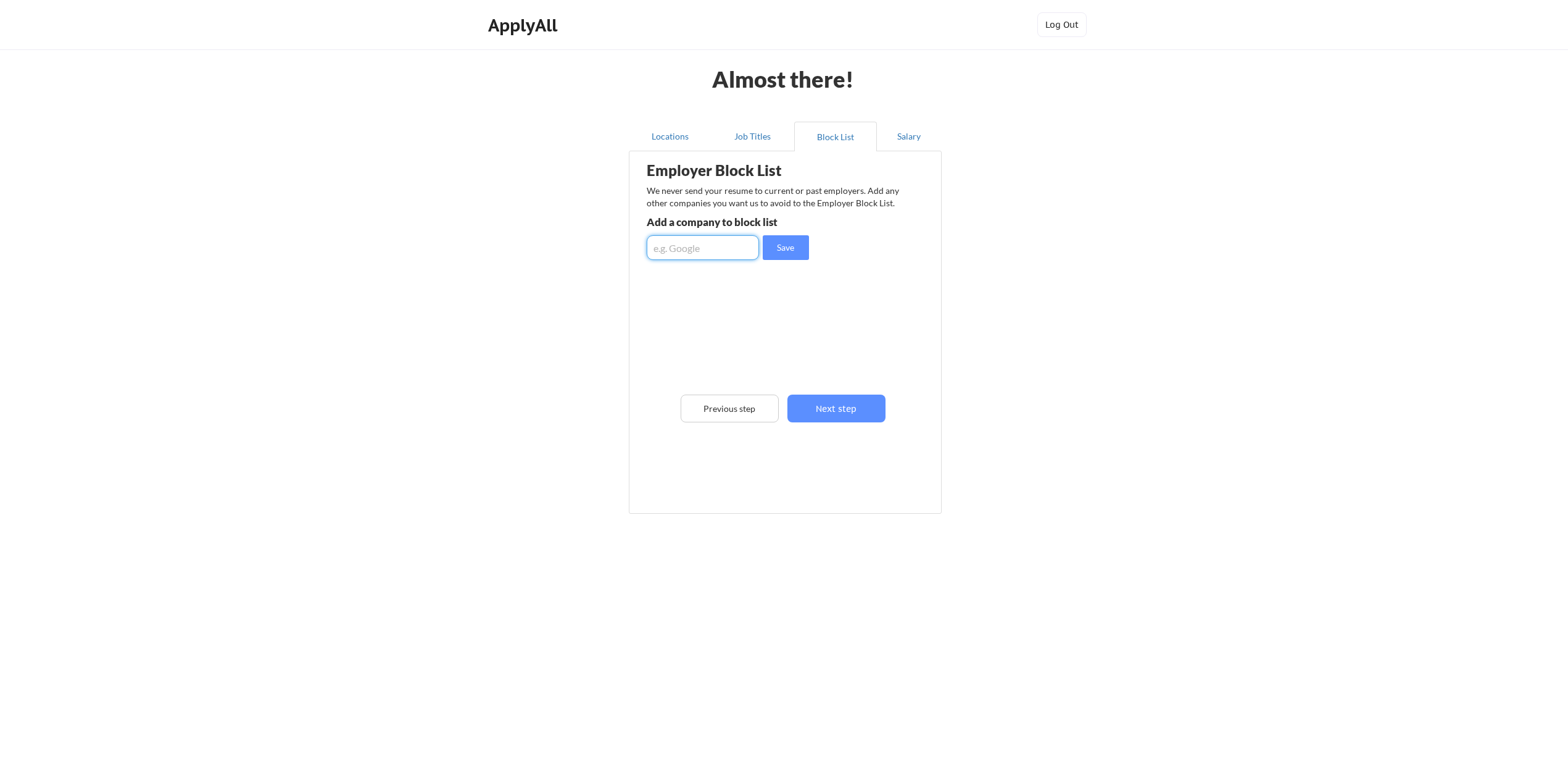
click at [681, 249] on input "input" at bounding box center [703, 247] width 112 height 25
type input "[PERSON_NAME] ISD"
click at [783, 249] on button "Save" at bounding box center [786, 247] width 46 height 25
click at [834, 403] on button "Next step" at bounding box center [836, 408] width 98 height 28
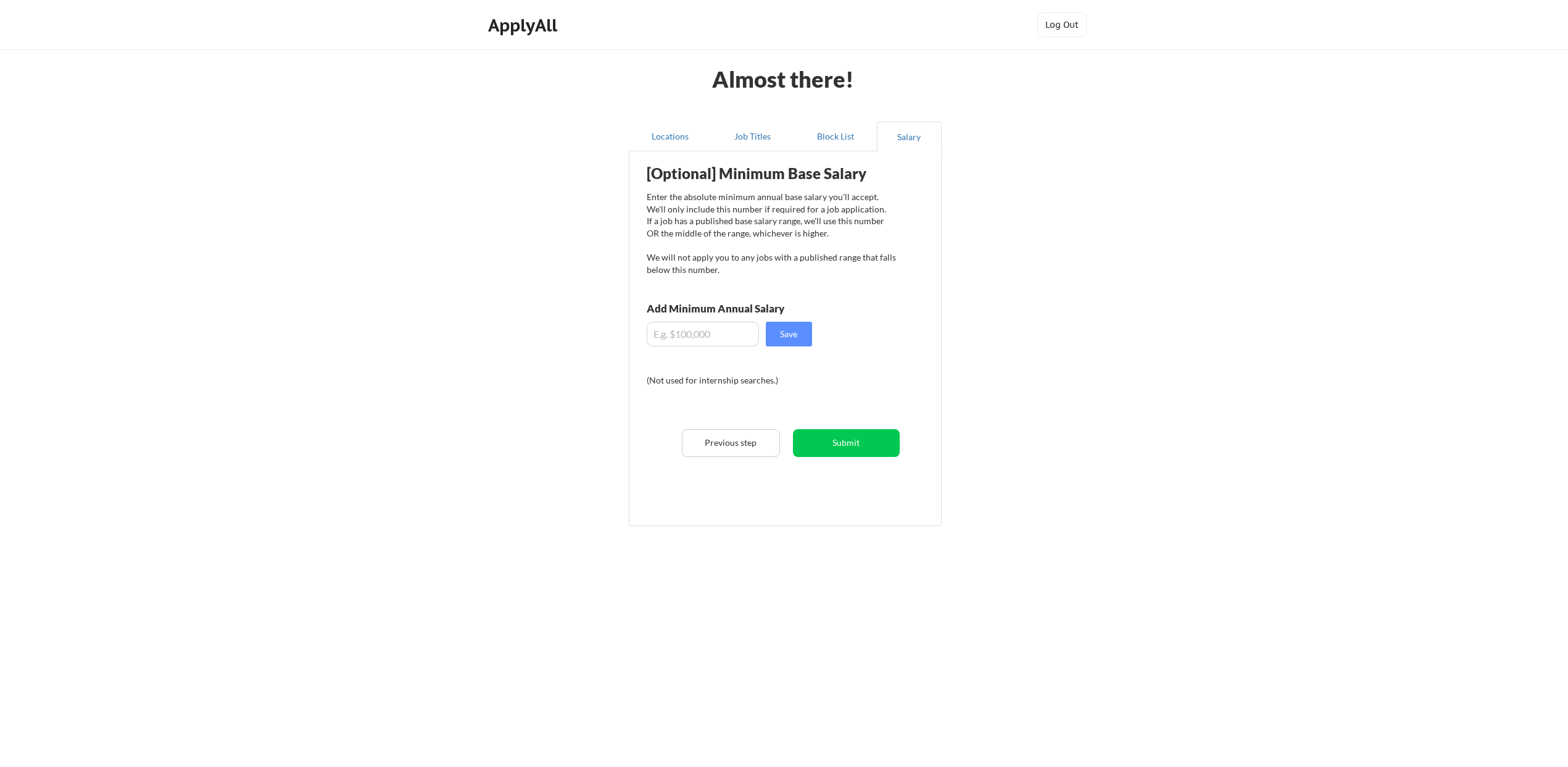
click at [665, 326] on input "input" at bounding box center [703, 334] width 112 height 25
type input "$5"
type input "$60,000"
click at [784, 332] on button "Save" at bounding box center [789, 334] width 46 height 25
click at [836, 448] on button "Submit" at bounding box center [846, 443] width 107 height 28
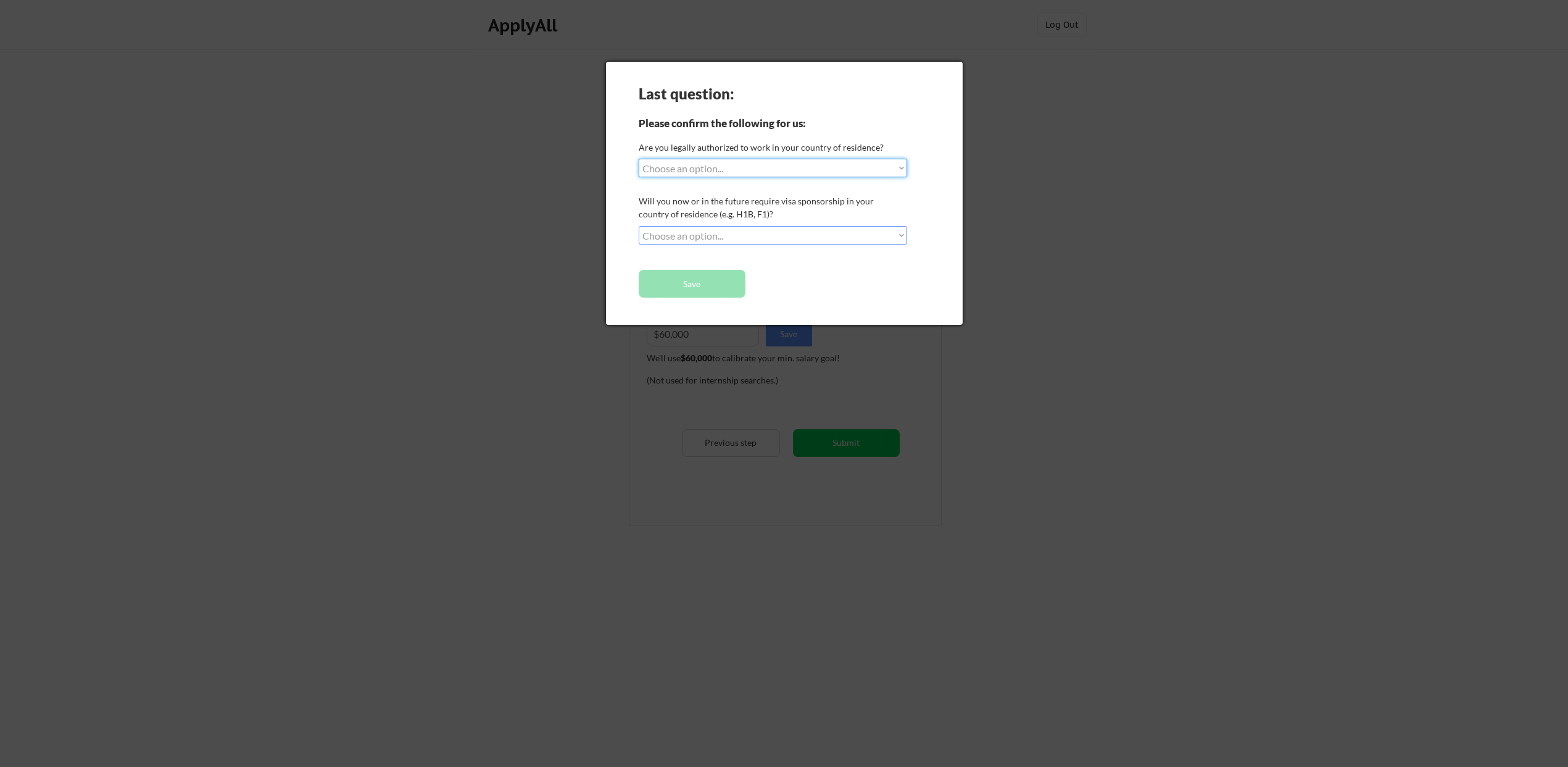
click at [707, 170] on select "Choose an option... Yes, I am a US Citizen Yes, I am a Canadian Citizen Yes, I …" at bounding box center [773, 168] width 268 height 18
select select ""yes__i_am_a_us_citizen""
click at [639, 159] on select "Choose an option... Yes, I am a US Citizen Yes, I am a Canadian Citizen Yes, I …" at bounding box center [773, 168] width 268 height 18
click at [696, 237] on select "Choose an option... No, I will not need sponsorship Yes, I will need sponsorship" at bounding box center [773, 235] width 268 height 18
select select ""no__i_will_not_need_sponsorship""
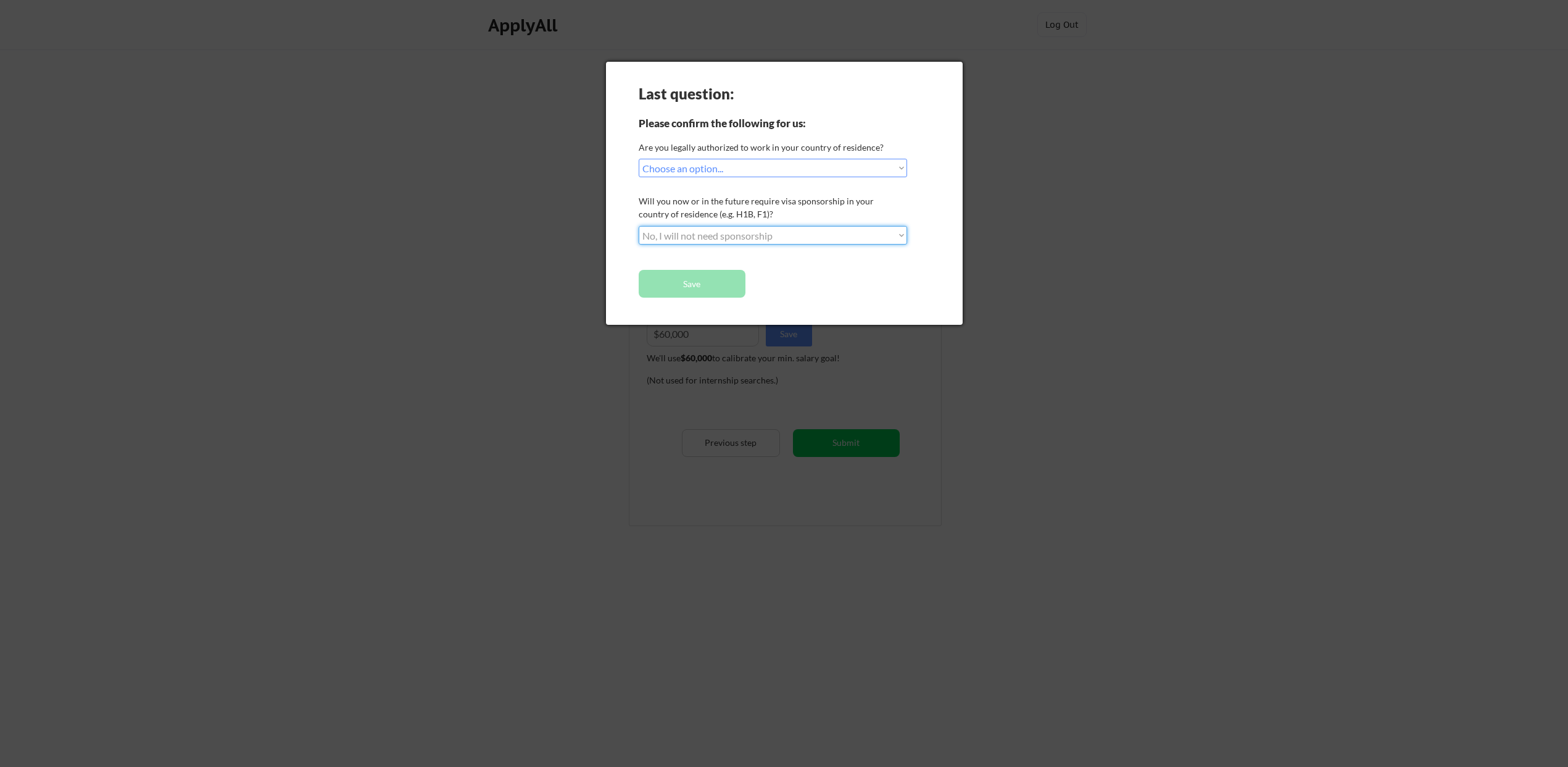
click at [639, 226] on select "Choose an option... No, I will not need sponsorship Yes, I will need sponsorship" at bounding box center [773, 235] width 268 height 18
click at [701, 285] on button "Save" at bounding box center [692, 283] width 107 height 28
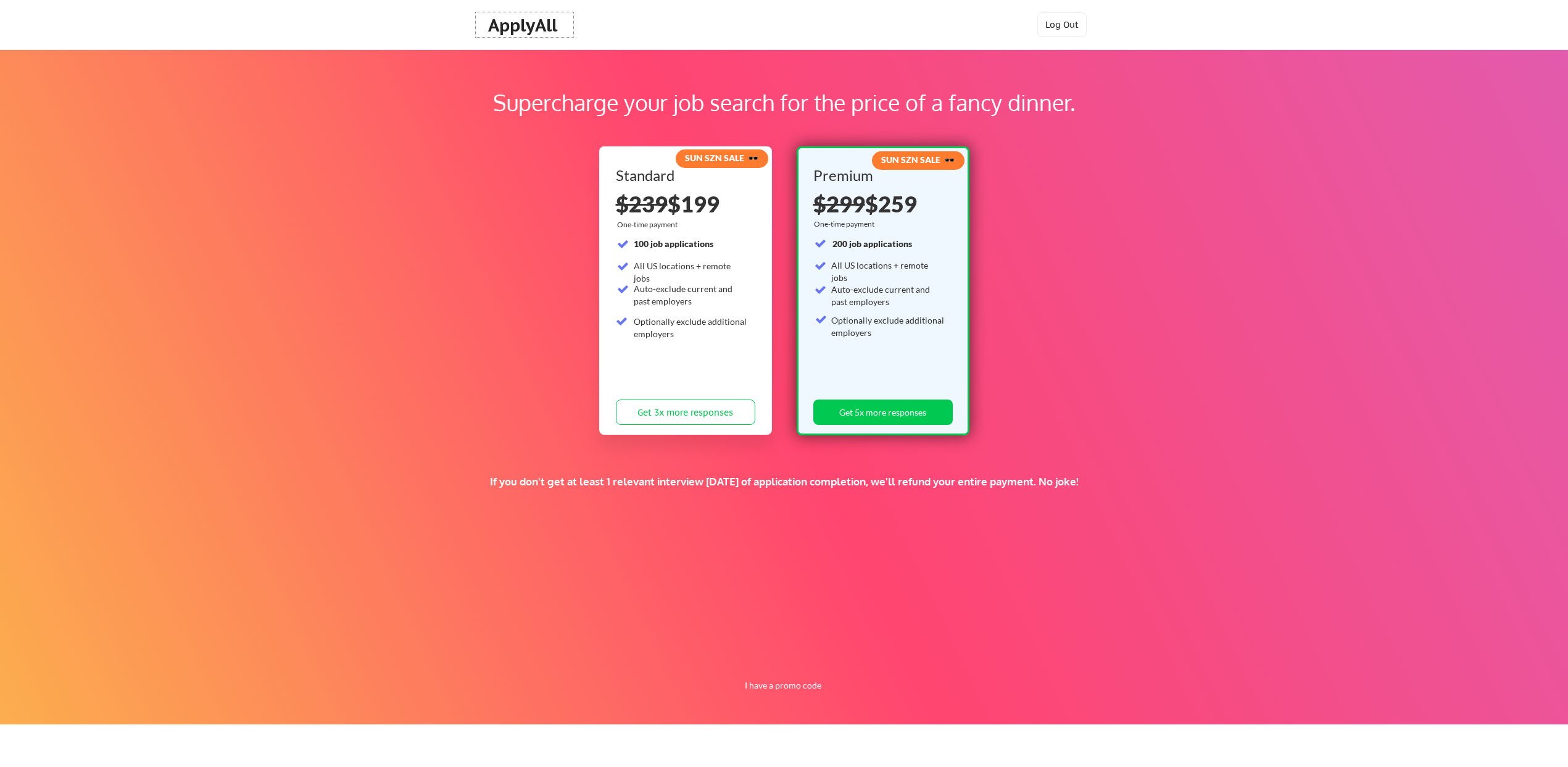
click at [515, 23] on div "ApplyAll" at bounding box center [524, 25] width 73 height 21
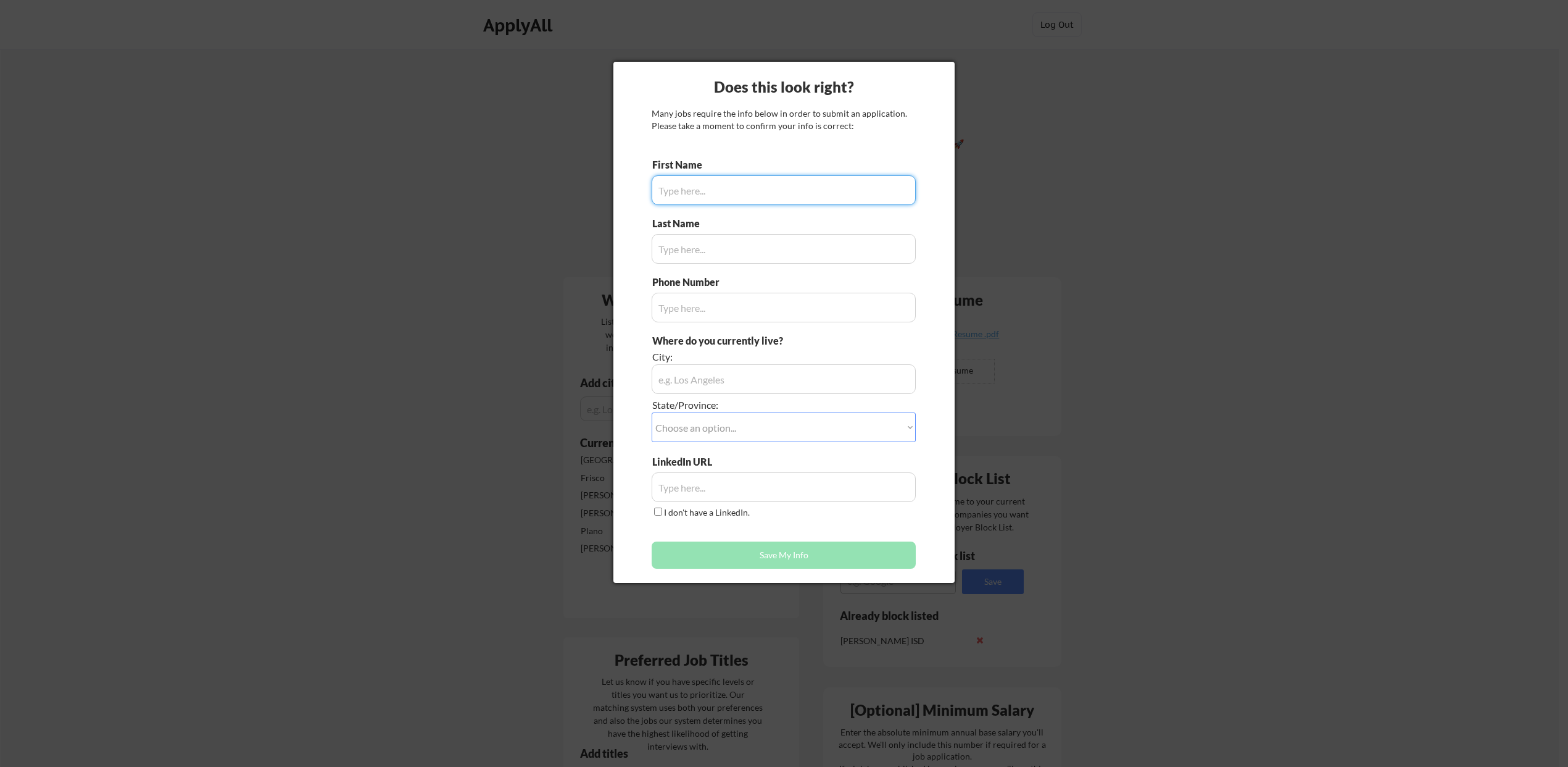
click at [669, 195] on input "input" at bounding box center [784, 189] width 264 height 29
type input "Chase"
click at [696, 258] on input "input" at bounding box center [784, 248] width 264 height 29
type input "[PERSON_NAME]"
click at [707, 304] on input "input" at bounding box center [784, 307] width 264 height 29
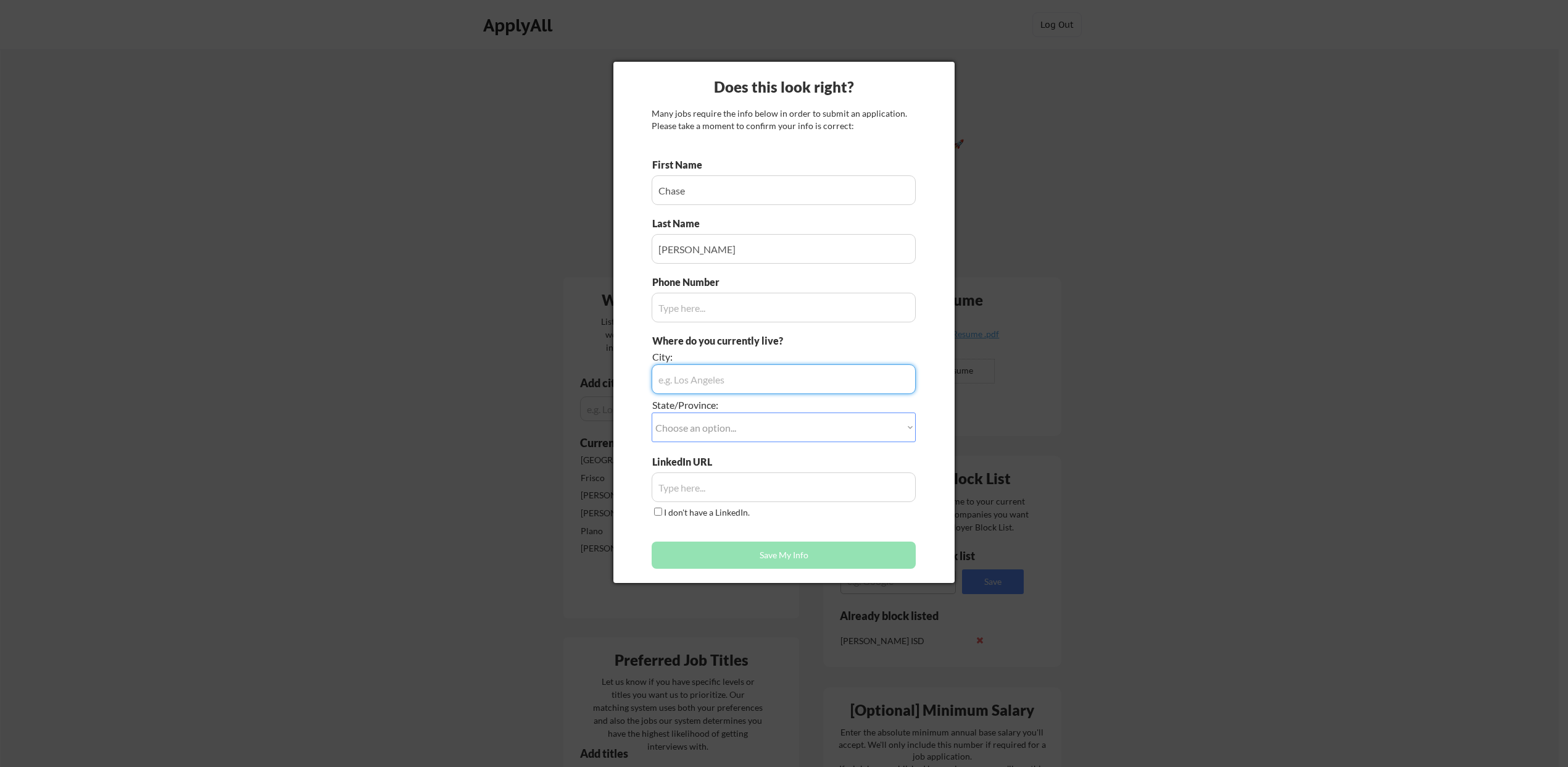
click at [712, 385] on input "input" at bounding box center [784, 379] width 264 height 29
type input "Dallas-[GEOGRAPHIC_DATA]"
click at [717, 433] on select "Choose an option... Other/Not Applicable [US_STATE] [US_STATE] [GEOGRAPHIC_DATA…" at bounding box center [784, 426] width 264 height 29
select select ""[US_STATE]""
click at [652, 412] on select "Choose an option... Other/Not Applicable [US_STATE] [US_STATE] [GEOGRAPHIC_DATA…" at bounding box center [784, 426] width 264 height 29
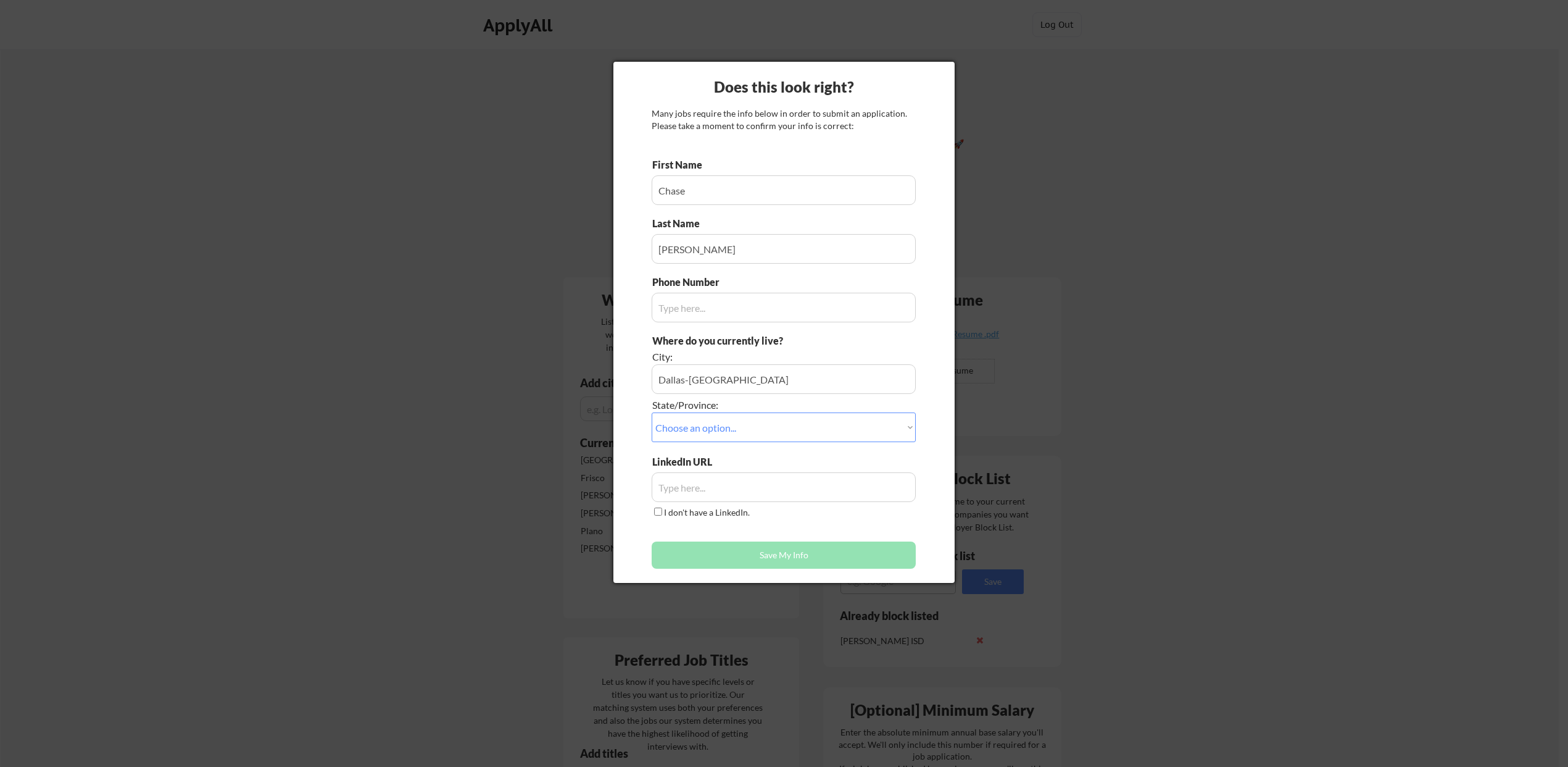
click at [707, 490] on input "input" at bounding box center [784, 486] width 264 height 29
paste input "[URL][DOMAIN_NAME]"
type input "[URL][DOMAIN_NAME]"
click at [805, 533] on div "First Name Last Name Phone Number Where do you currently live? City: State/Prov…" at bounding box center [784, 366] width 264 height 417
click at [791, 555] on button "Save My Info" at bounding box center [784, 555] width 264 height 27
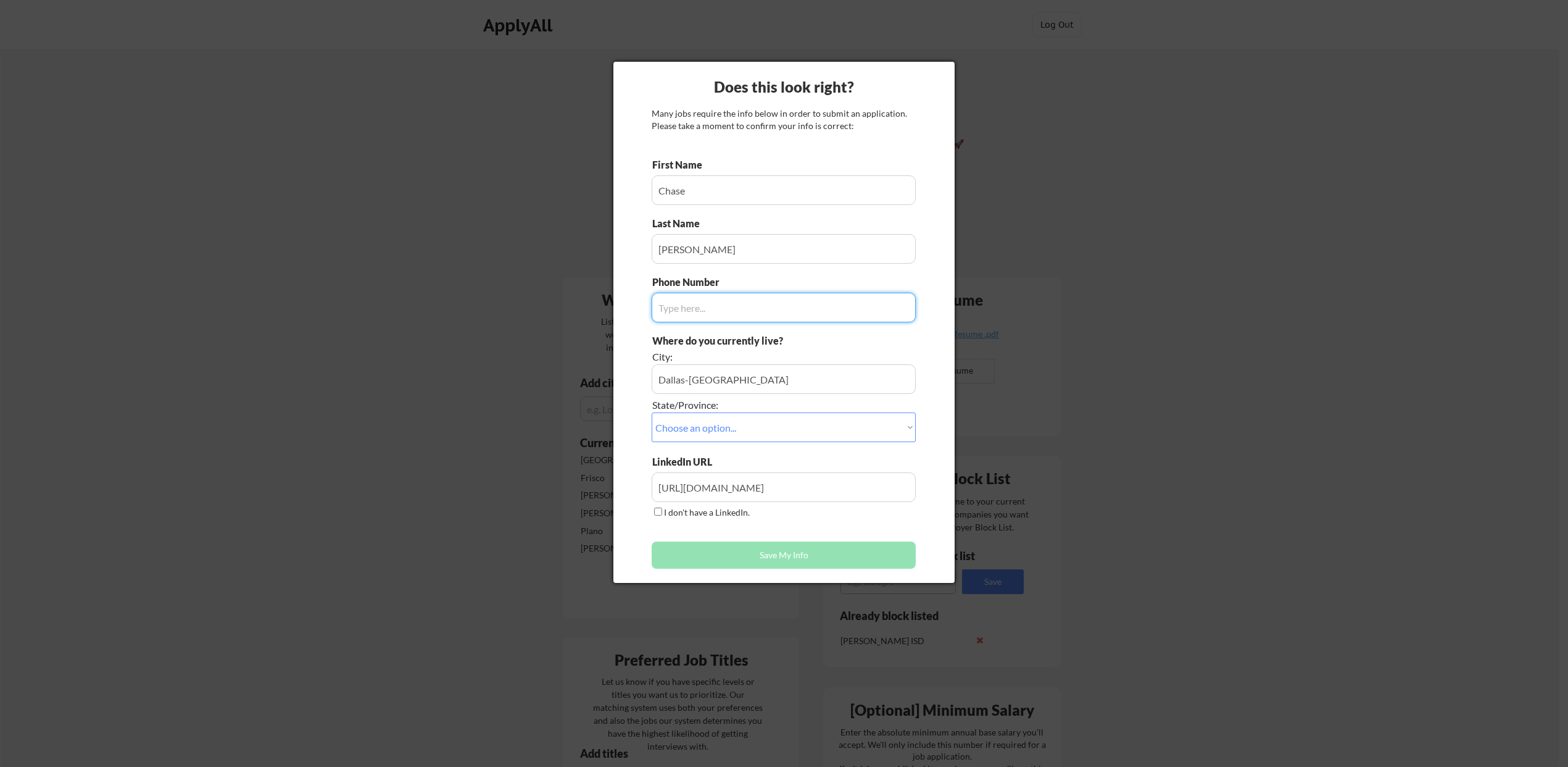
click at [696, 307] on input "input" at bounding box center [784, 307] width 264 height 29
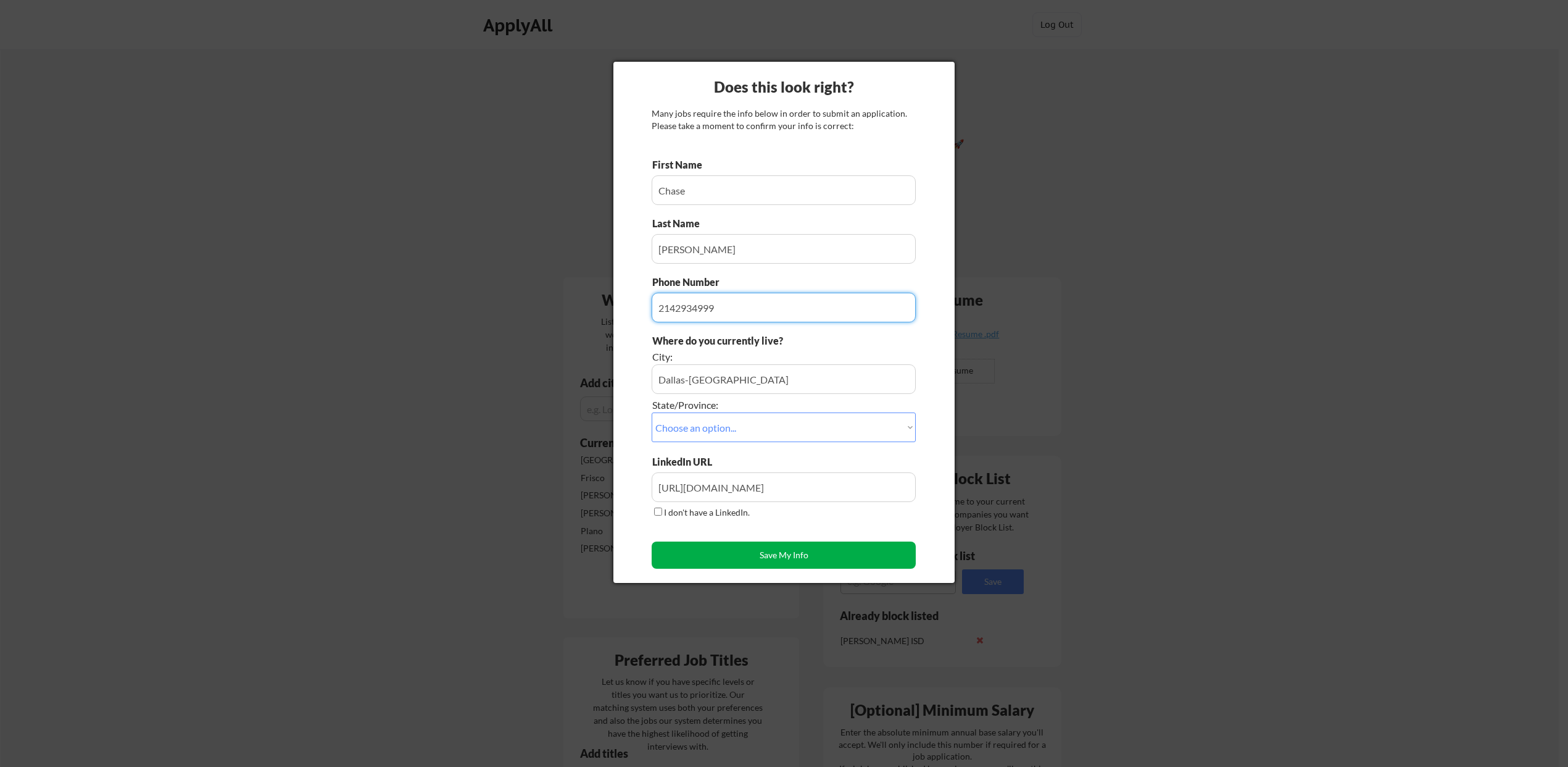
type input "2142934999"
click at [797, 548] on button "Save My Info" at bounding box center [784, 555] width 264 height 27
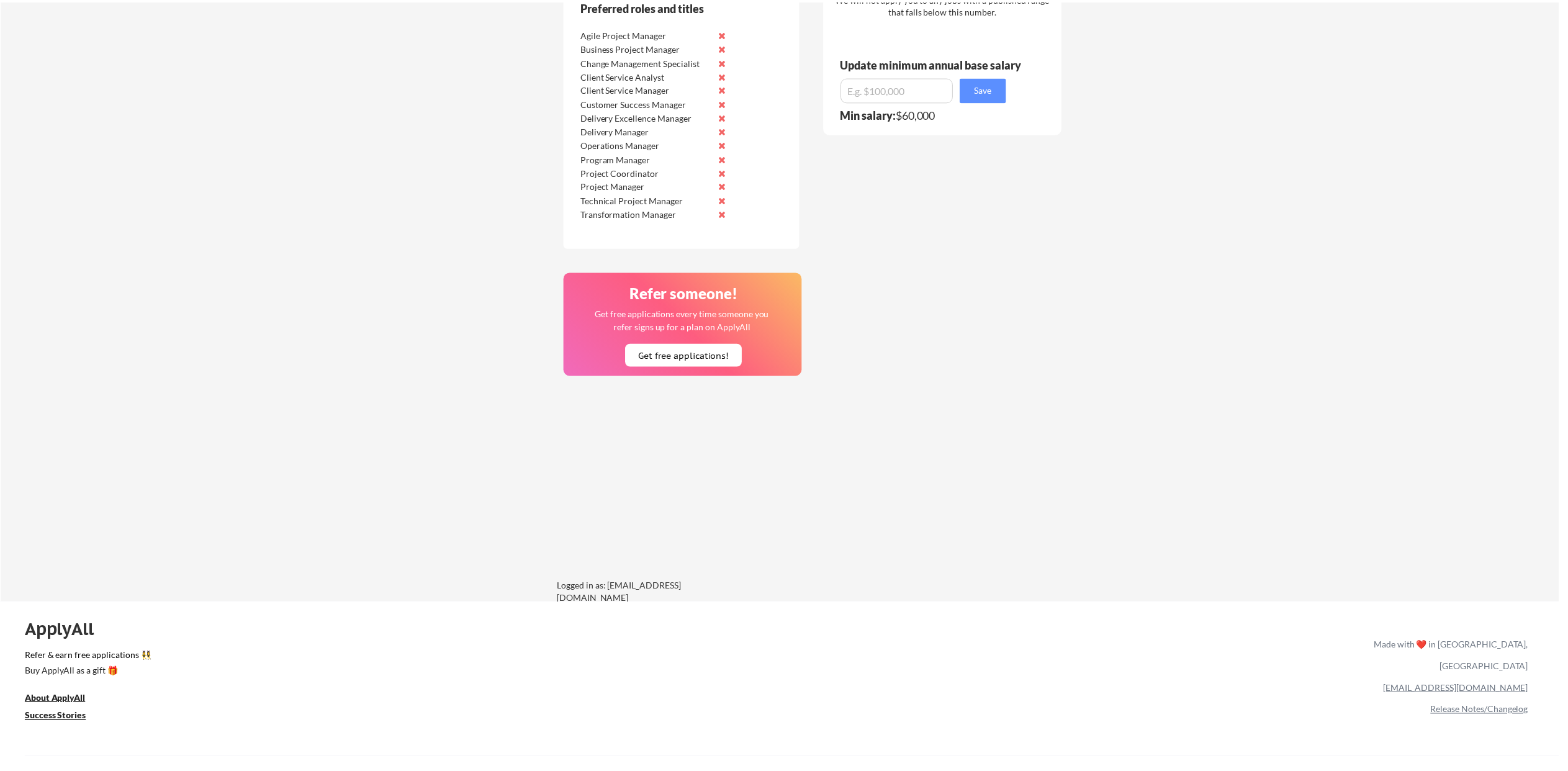
scroll to position [841, 0]
